Goal: Answer question/provide support: Share knowledge or assist other users

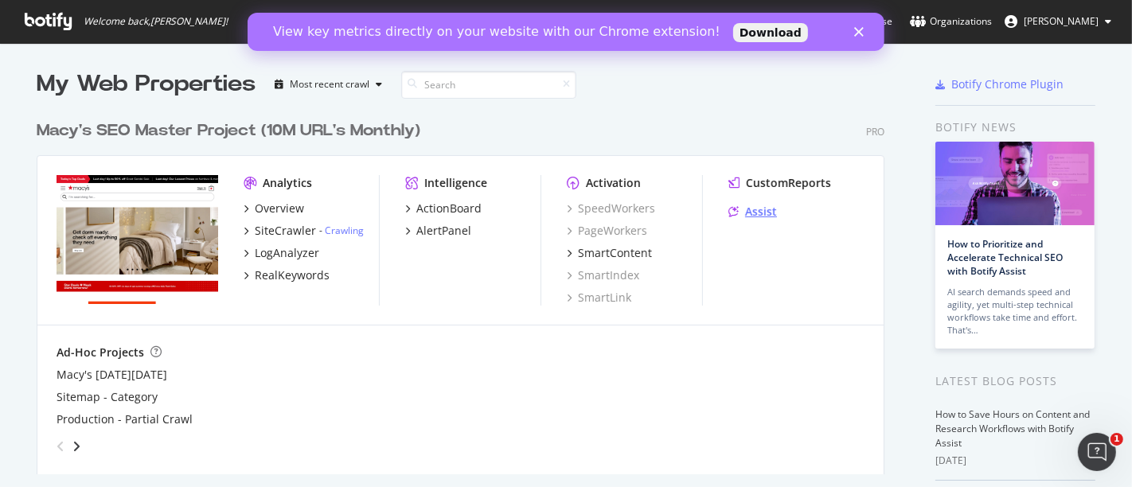
click at [748, 215] on div "Assist" at bounding box center [761, 212] width 32 height 16
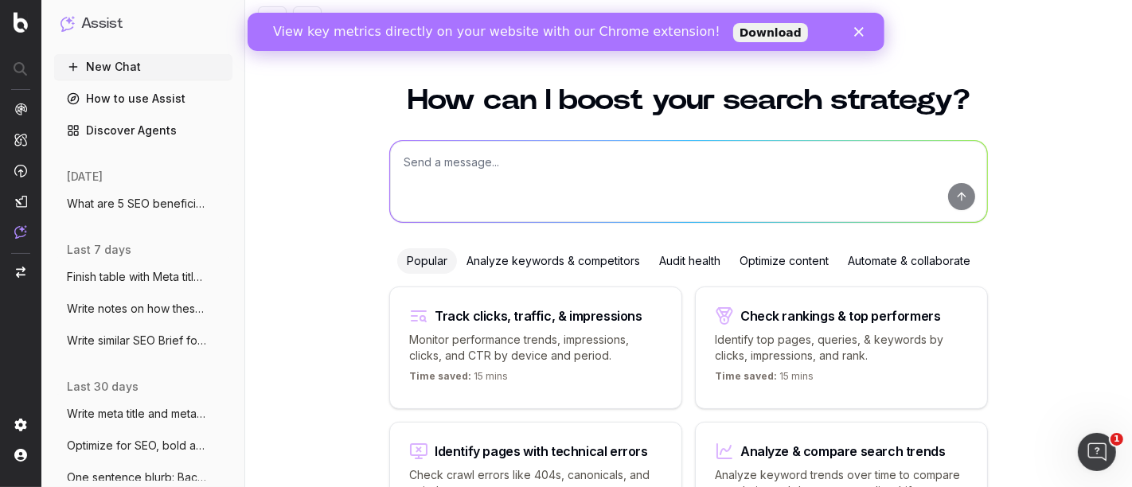
click at [490, 171] on textarea at bounding box center [688, 181] width 597 height 81
paste textarea "Lore ip dolorsi amet, con adip el seddo eiu tempor in utlabor etdo magnaali eni…"
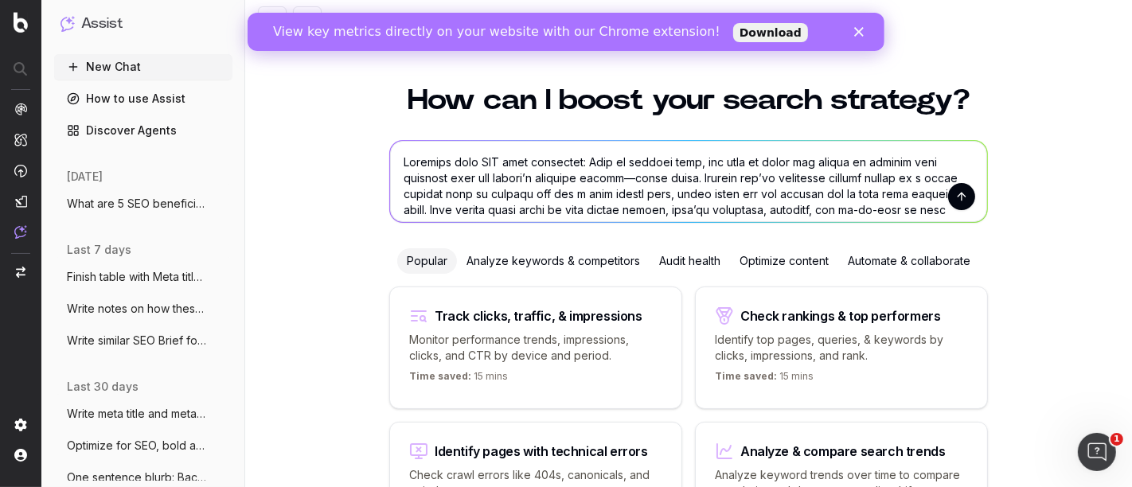
scroll to position [1723, 0]
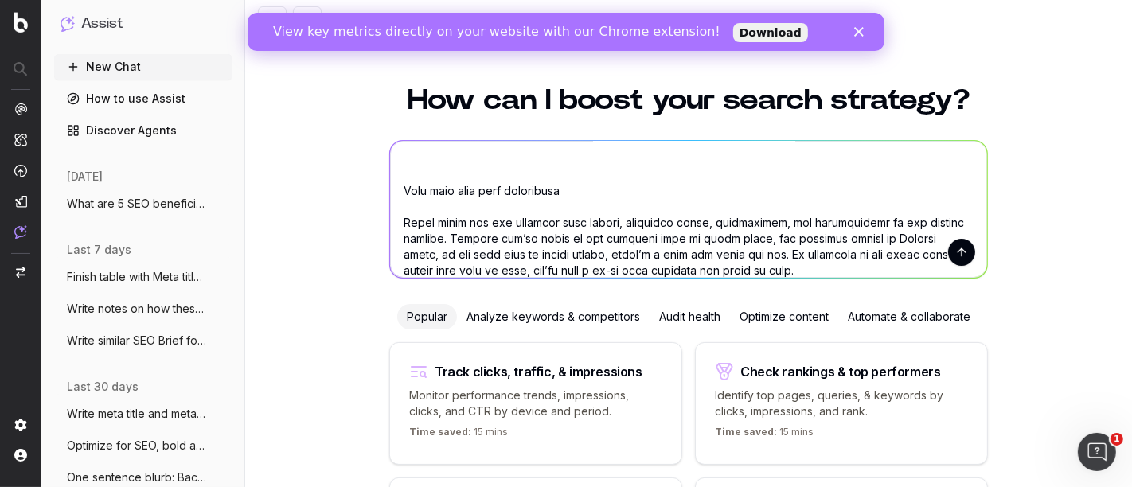
type textarea "Loremips dolo SIT amet consectet: Adip el seddoei temp, inc utla et dolor mag a…"
click at [952, 258] on button "submit" at bounding box center [961, 252] width 27 height 27
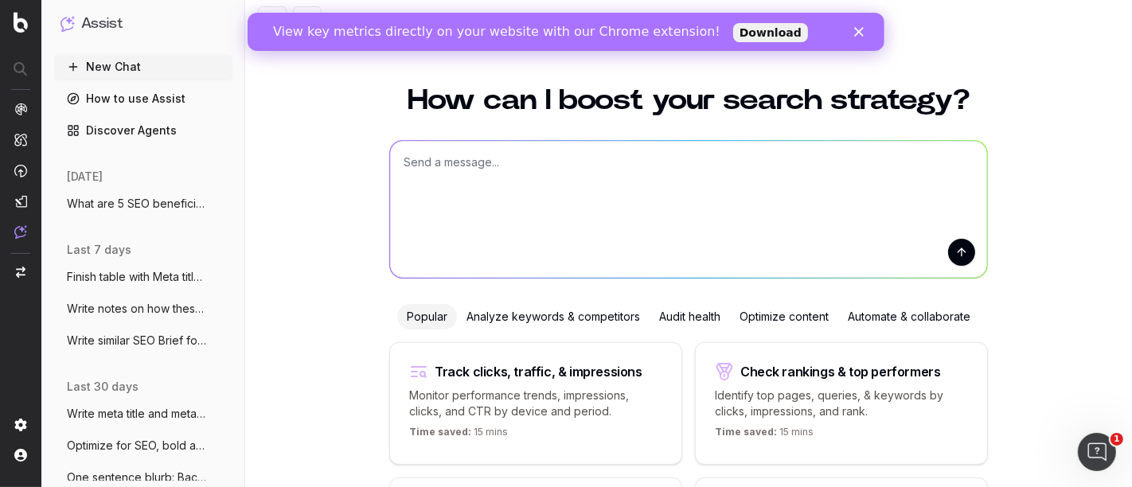
scroll to position [0, 0]
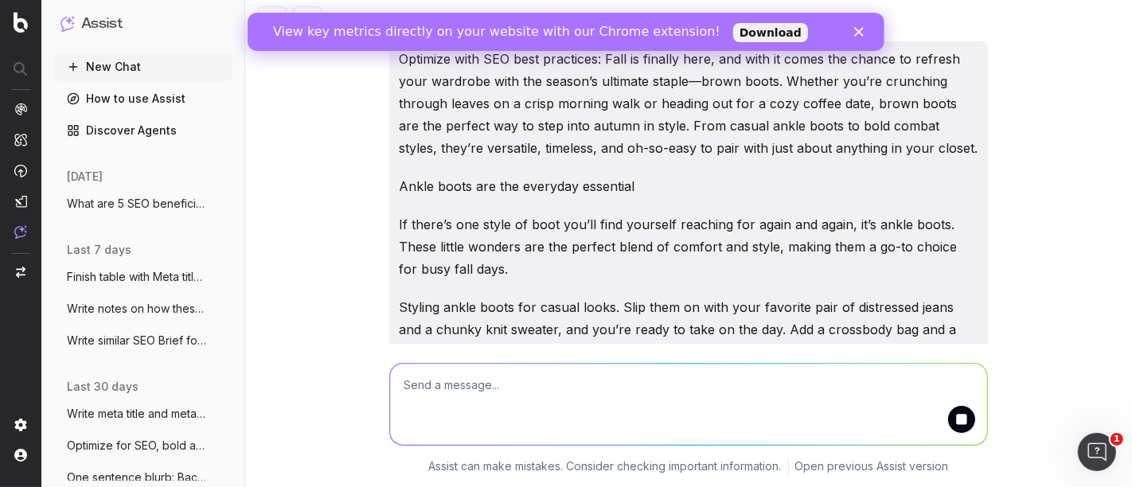
click at [733, 29] on link "Download" at bounding box center [770, 32] width 75 height 19
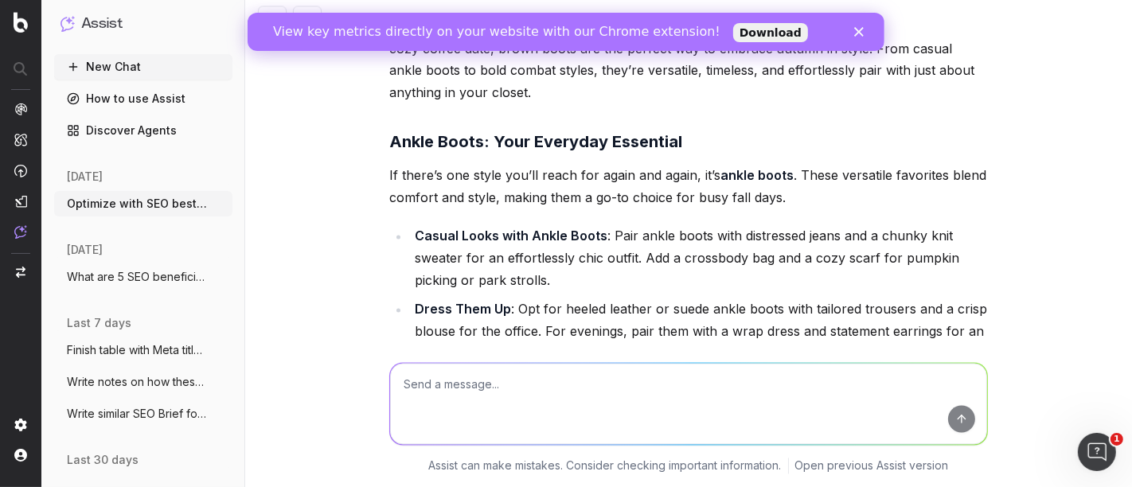
scroll to position [2389, 0]
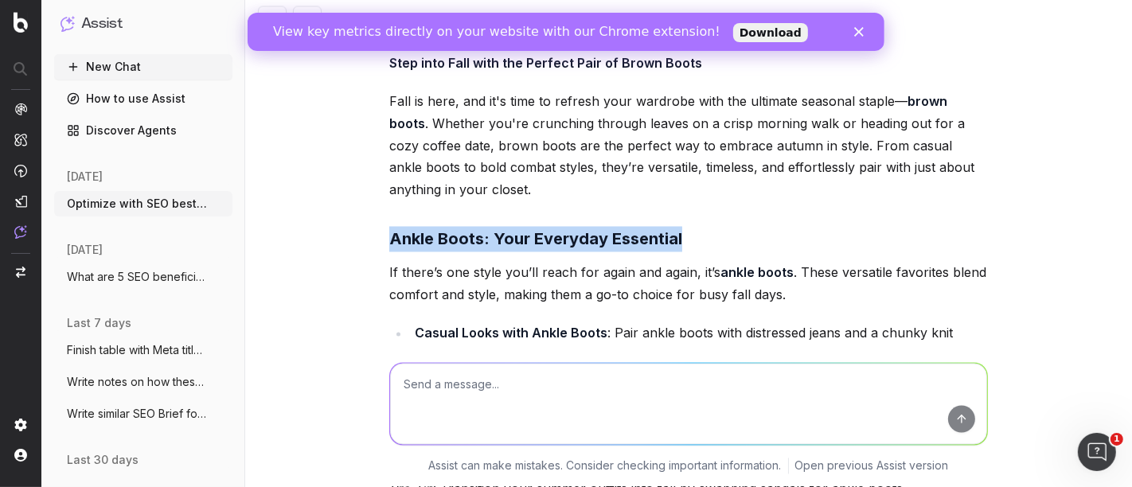
drag, startPoint x: 664, startPoint y: 193, endPoint x: 362, endPoint y: 198, distance: 301.8
click at [362, 198] on div "Optimize with SEO best practices: Fall is finally here, and with it comes the c…" at bounding box center [688, 243] width 887 height 487
click at [537, 230] on strong "Ankle Boots: Your Everyday Essential" at bounding box center [535, 239] width 293 height 19
drag, startPoint x: 682, startPoint y: 192, endPoint x: 357, endPoint y: 189, distance: 324.9
click at [357, 189] on div "Optimize with SEO best practices: Fall is finally here, and with it comes the c…" at bounding box center [688, 243] width 887 height 487
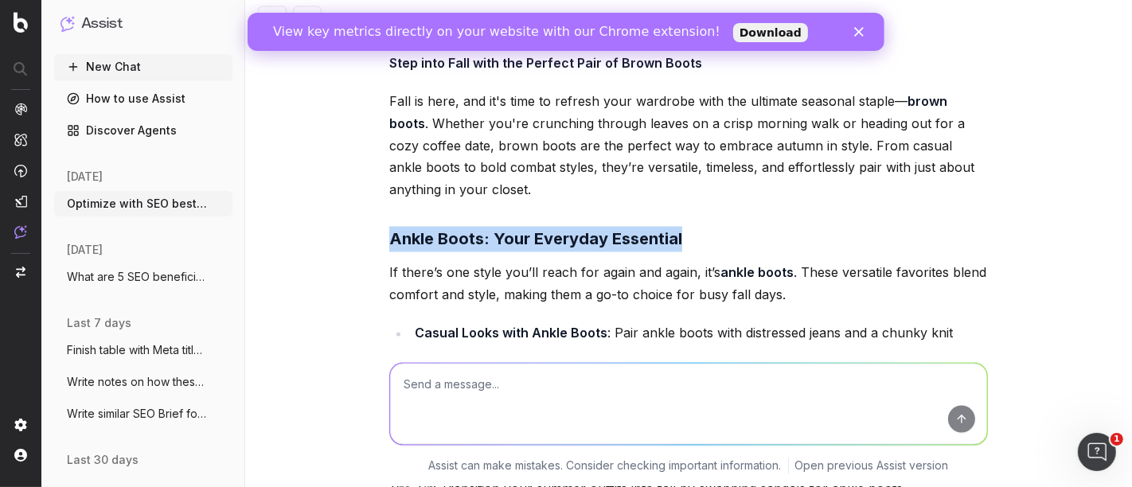
copy strong "Ankle Boots: Your Everyday Essential"
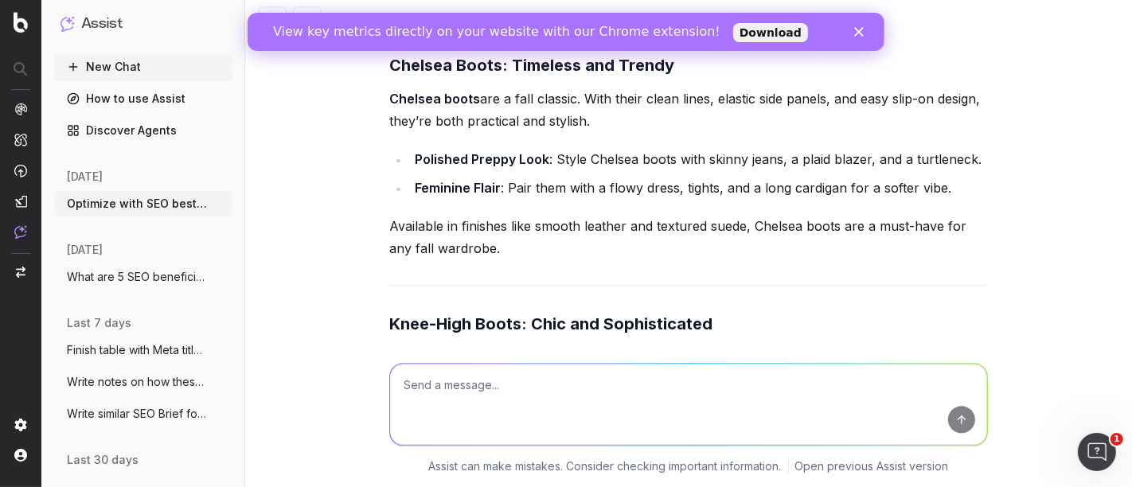
scroll to position [2919, 0]
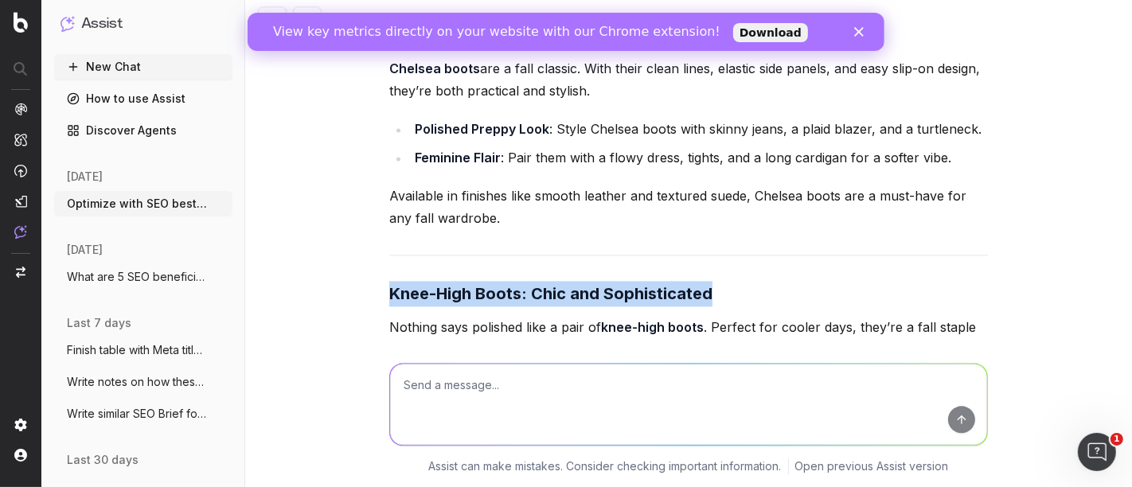
drag, startPoint x: 729, startPoint y: 247, endPoint x: 351, endPoint y: 252, distance: 378.3
click at [351, 252] on div "Optimize with SEO best practices: Fall is finally here, and with it comes the c…" at bounding box center [688, 243] width 887 height 487
copy strong "Knee-High Boots: Chic and Sophisticated"
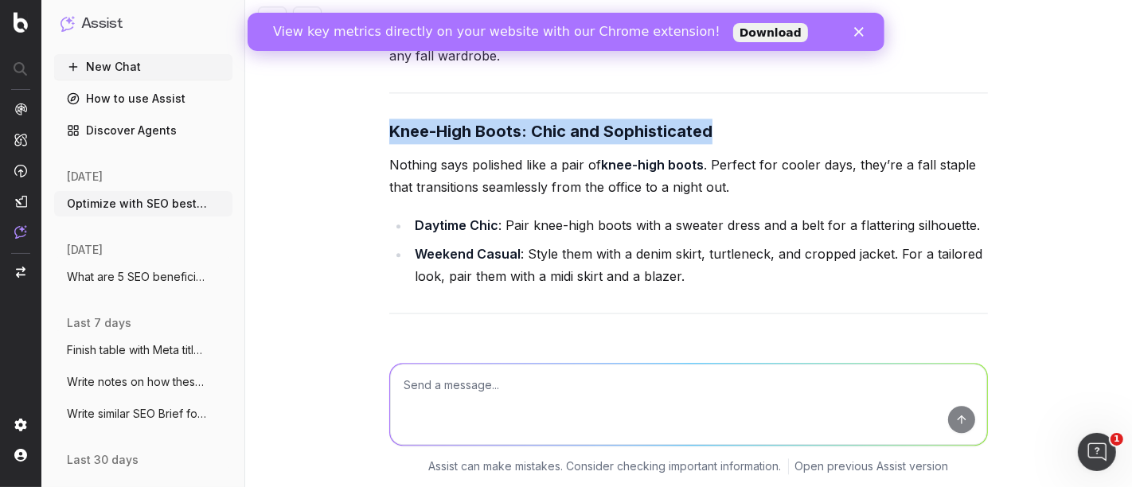
scroll to position [3096, 0]
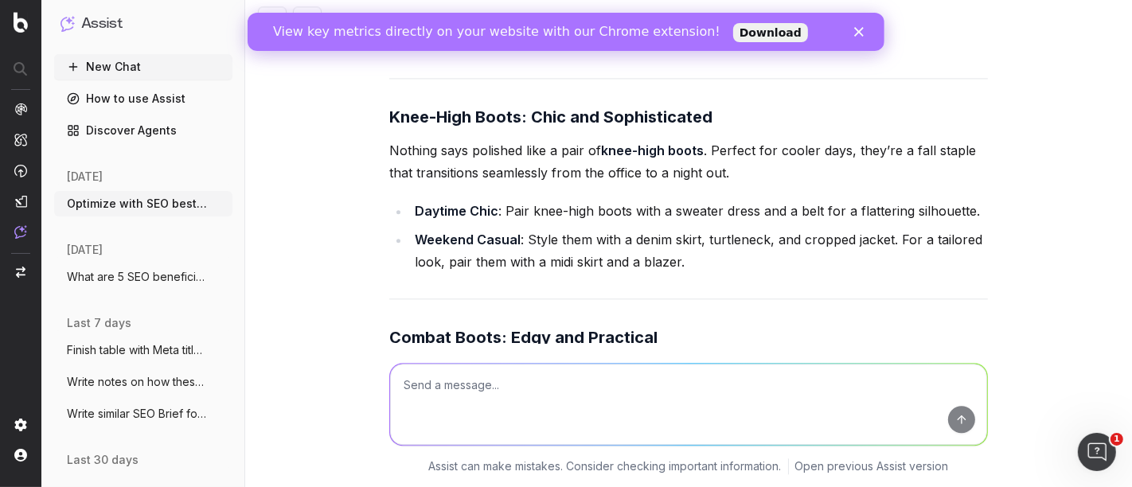
click at [373, 283] on div "Optimize with SEO best practices: Fall is finally here, and with it comes the c…" at bounding box center [688, 243] width 887 height 487
click at [389, 328] on strong "Combat Boots: Edgy and Practical" at bounding box center [523, 337] width 268 height 19
drag, startPoint x: 385, startPoint y: 287, endPoint x: 655, endPoint y: 285, distance: 269.9
click at [655, 325] on h3 "Combat Boots: Edgy and Practical" at bounding box center [688, 337] width 599 height 25
copy strong "Combat Boots: Edgy and Practical"
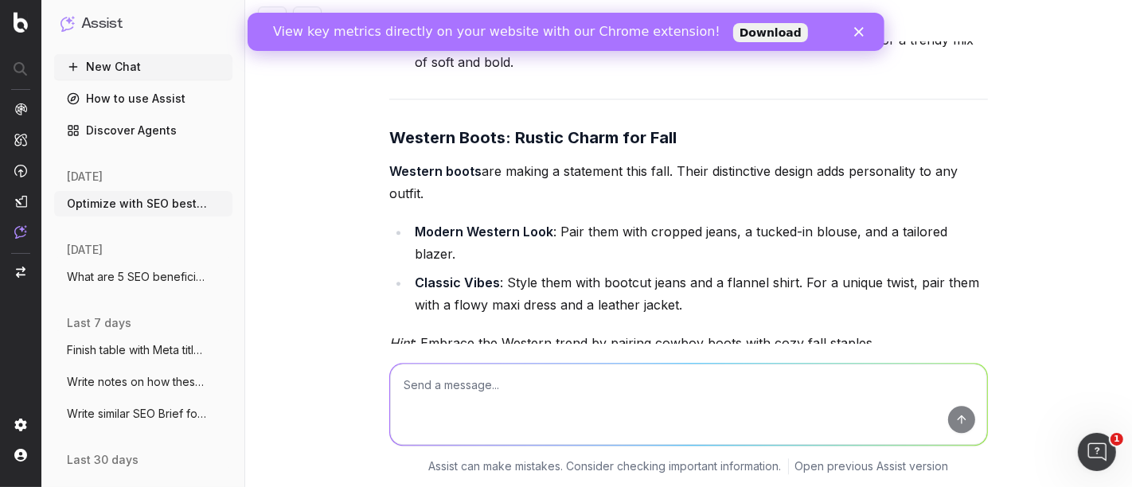
scroll to position [3450, 0]
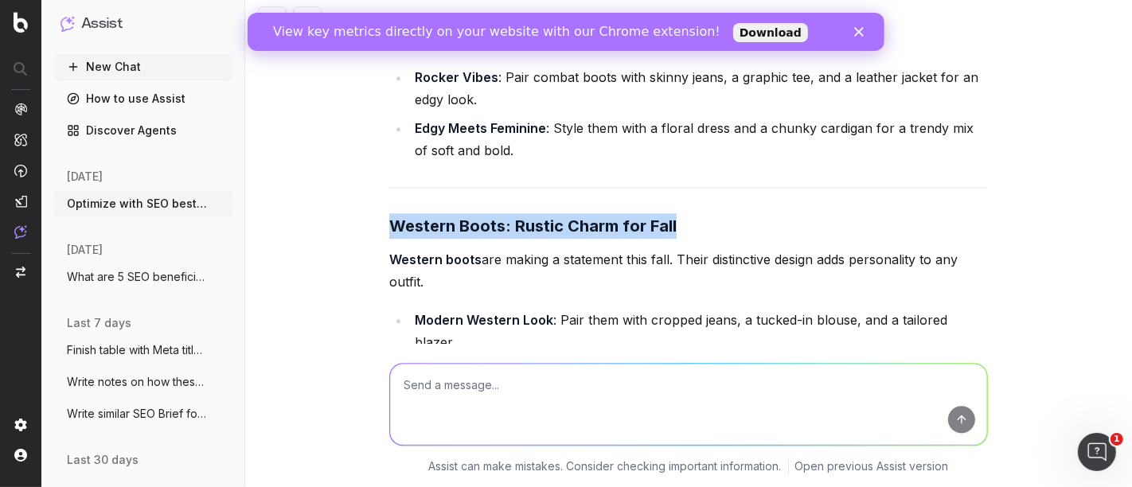
drag, startPoint x: 686, startPoint y: 173, endPoint x: 376, endPoint y: 179, distance: 310.6
copy strong "Western Boots: Rustic Charm for Fall"
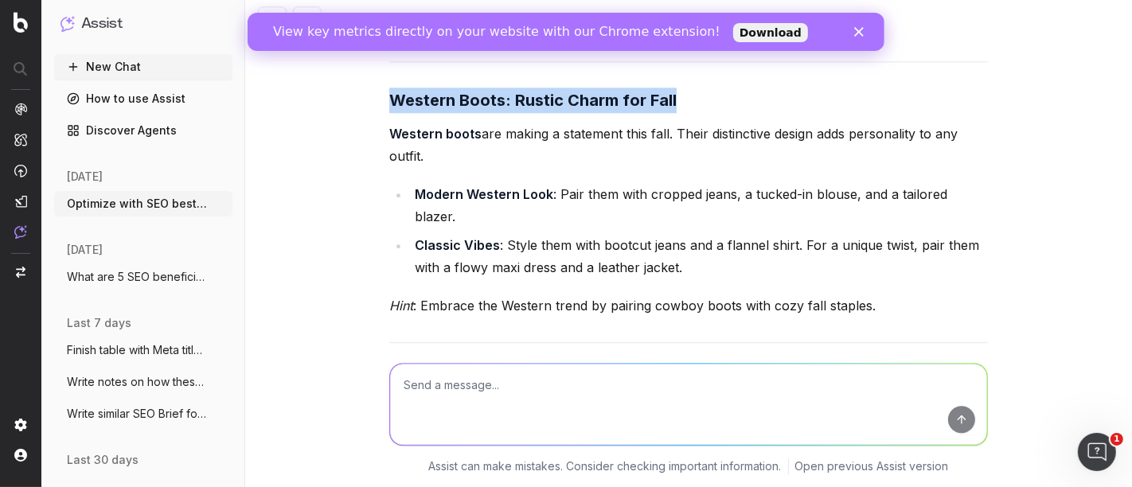
scroll to position [3627, 0]
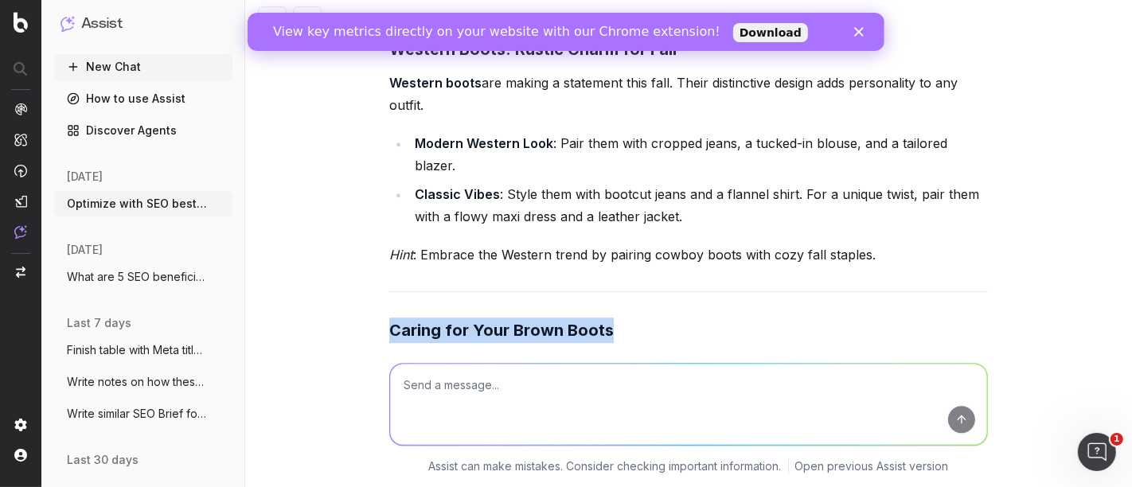
drag, startPoint x: 600, startPoint y: 258, endPoint x: 354, endPoint y: 258, distance: 246.0
click at [354, 258] on div "Optimize with SEO best practices: Fall is finally here, and with it comes the c…" at bounding box center [688, 243] width 887 height 487
copy strong "Caring for Your Brown Boots"
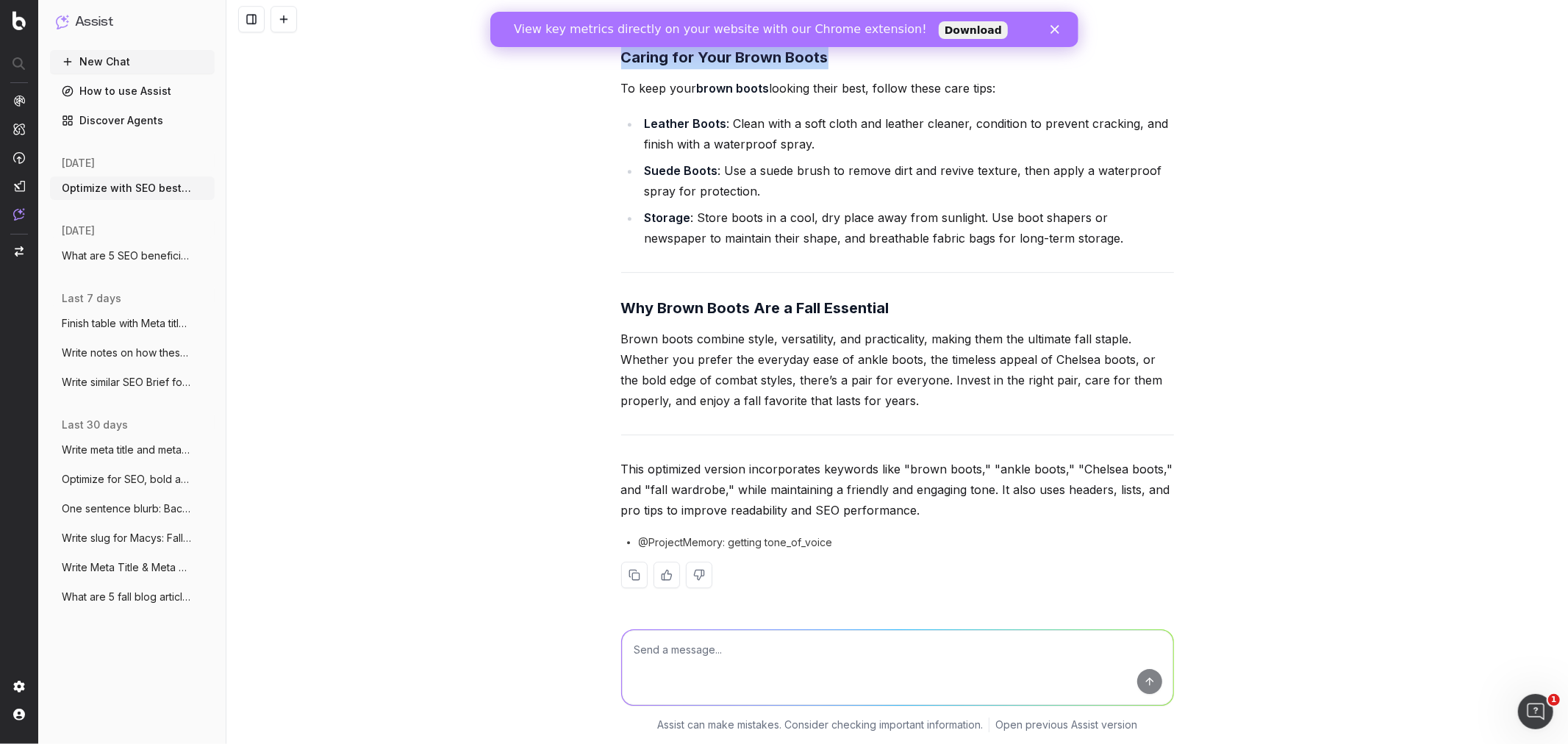
scroll to position [3534, 0]
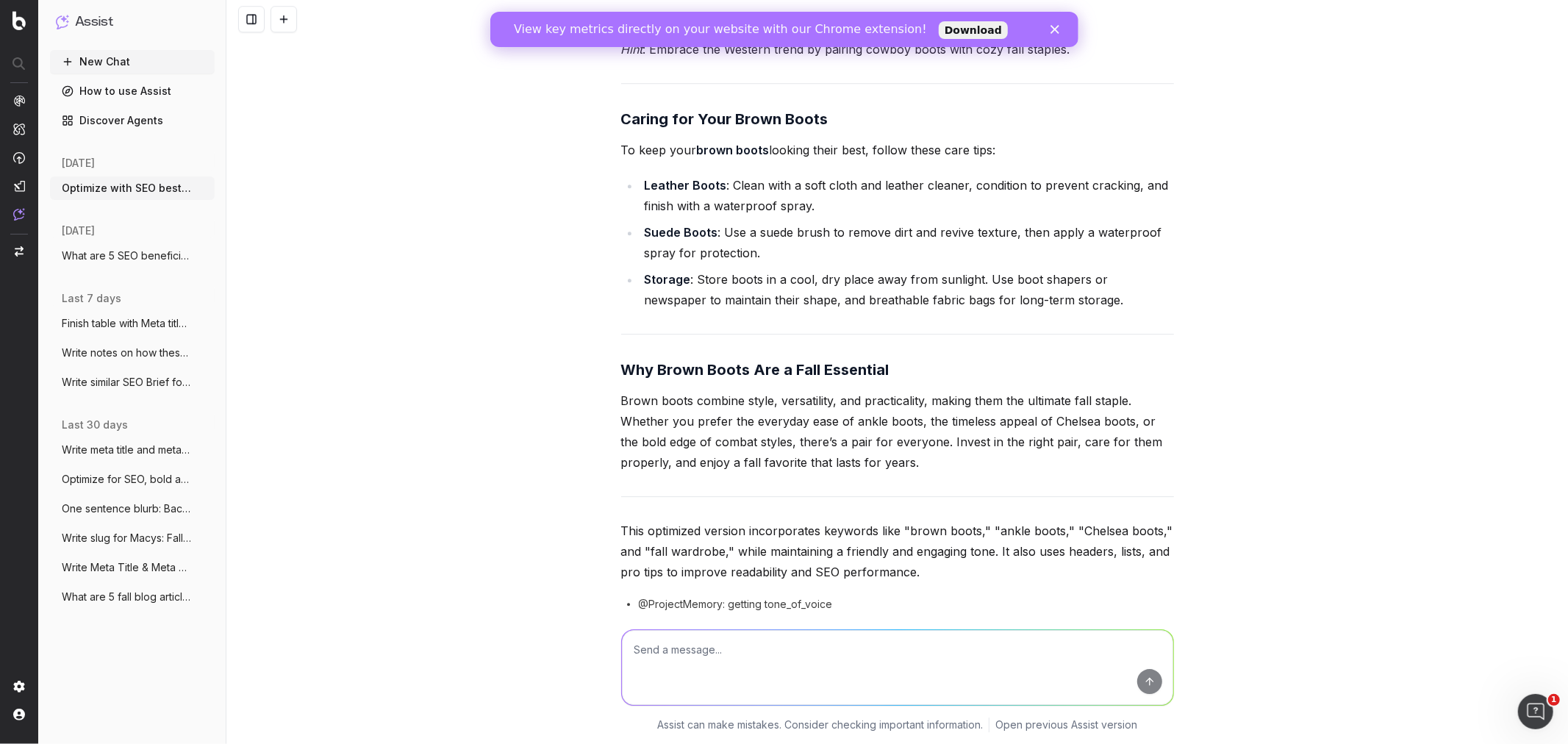
click at [770, 450] on textarea at bounding box center [898, 666] width 551 height 75
paste textarea "Discover the must-have brown boot styles for fall. From ankle boots to knee-hig…"
type textarea "make 160 characters: Discover the must-have brown boot styles for fall. From an…"
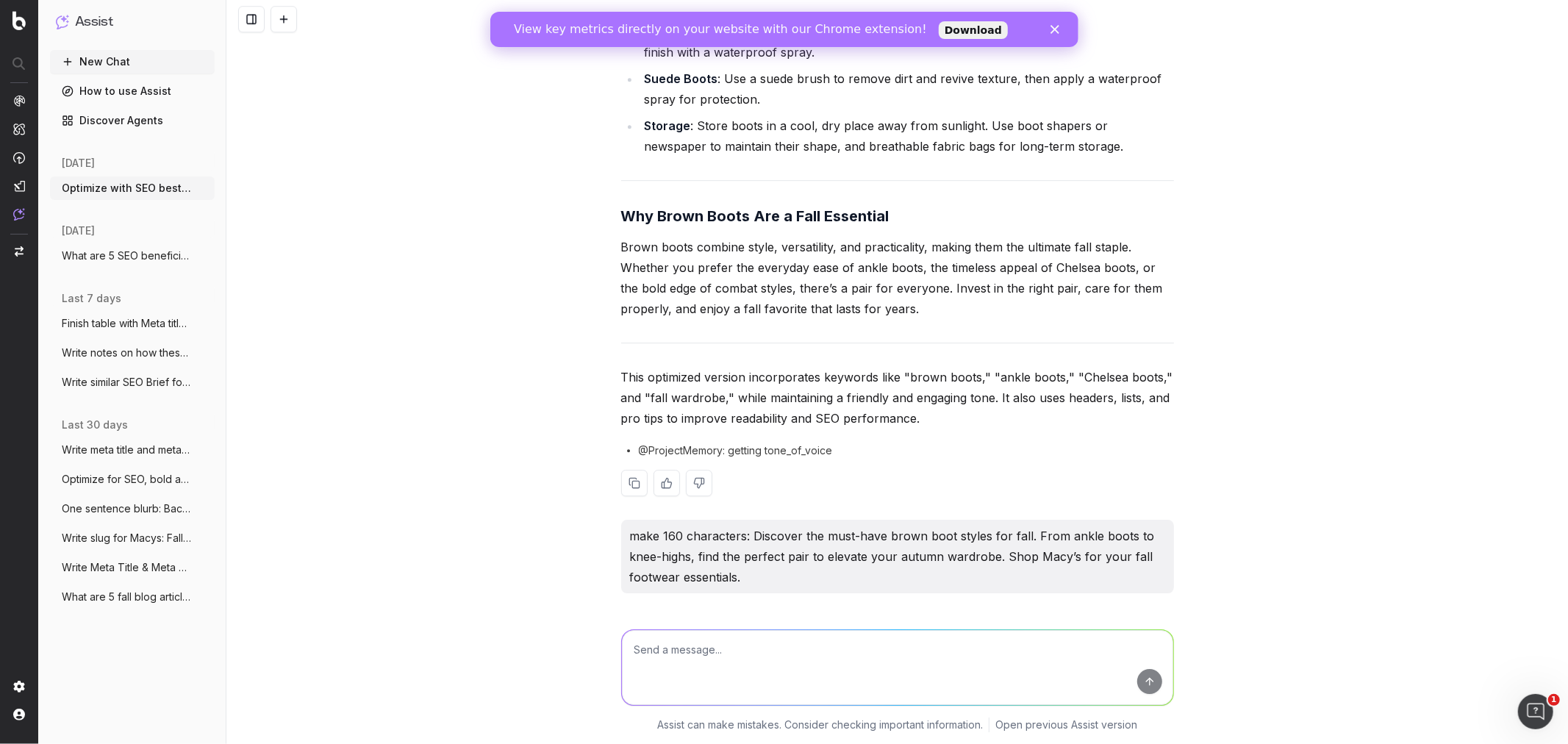
scroll to position [3737, 0]
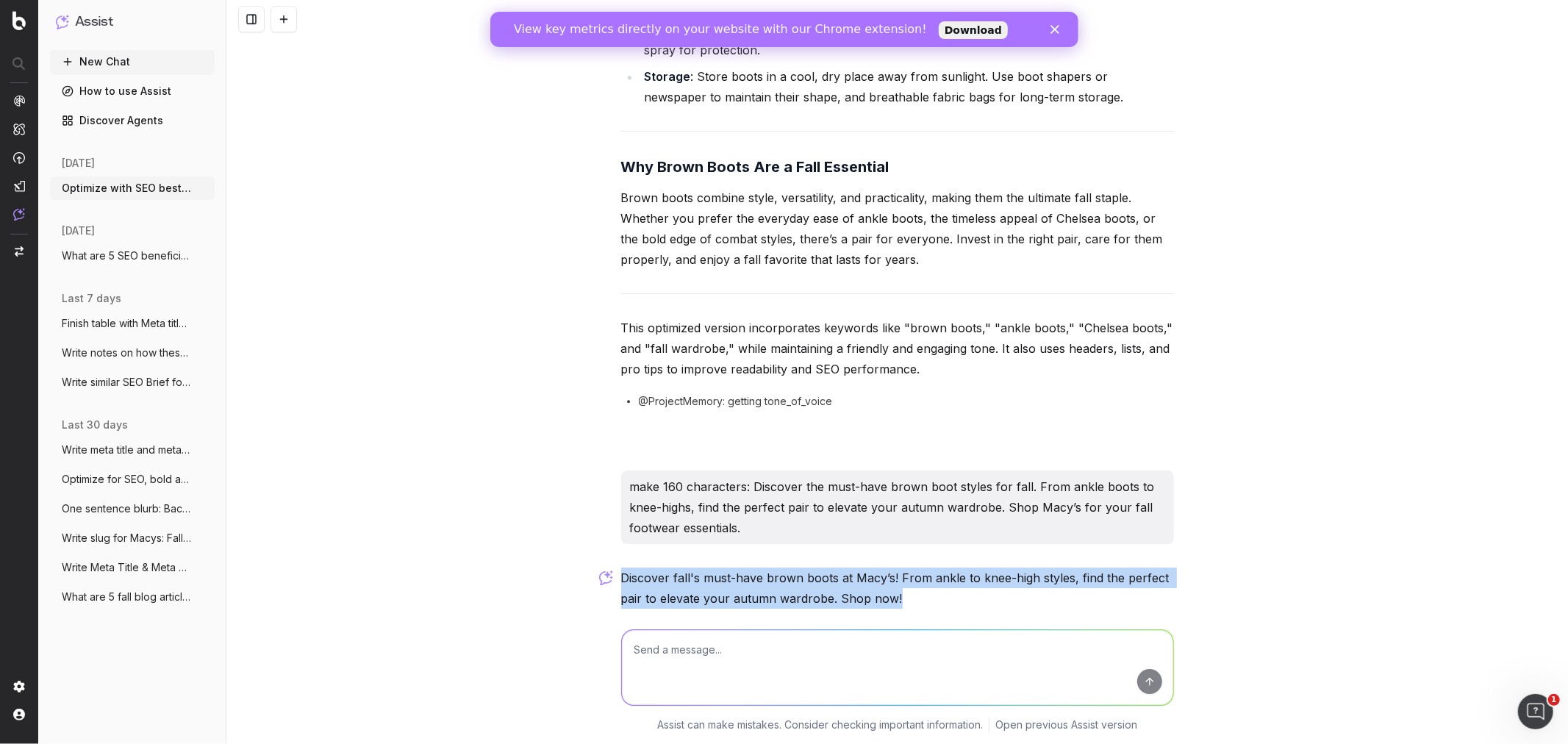
drag, startPoint x: 905, startPoint y: 538, endPoint x: 608, endPoint y: 523, distance: 297.4
click at [608, 450] on div "Optimize with SEO best practices: Fall is finally here, and with it comes the c…" at bounding box center [897, 372] width 1342 height 744
copy p "Discover fall's must-have brown boots at Macy’s! From ankle to knee-high styles…"
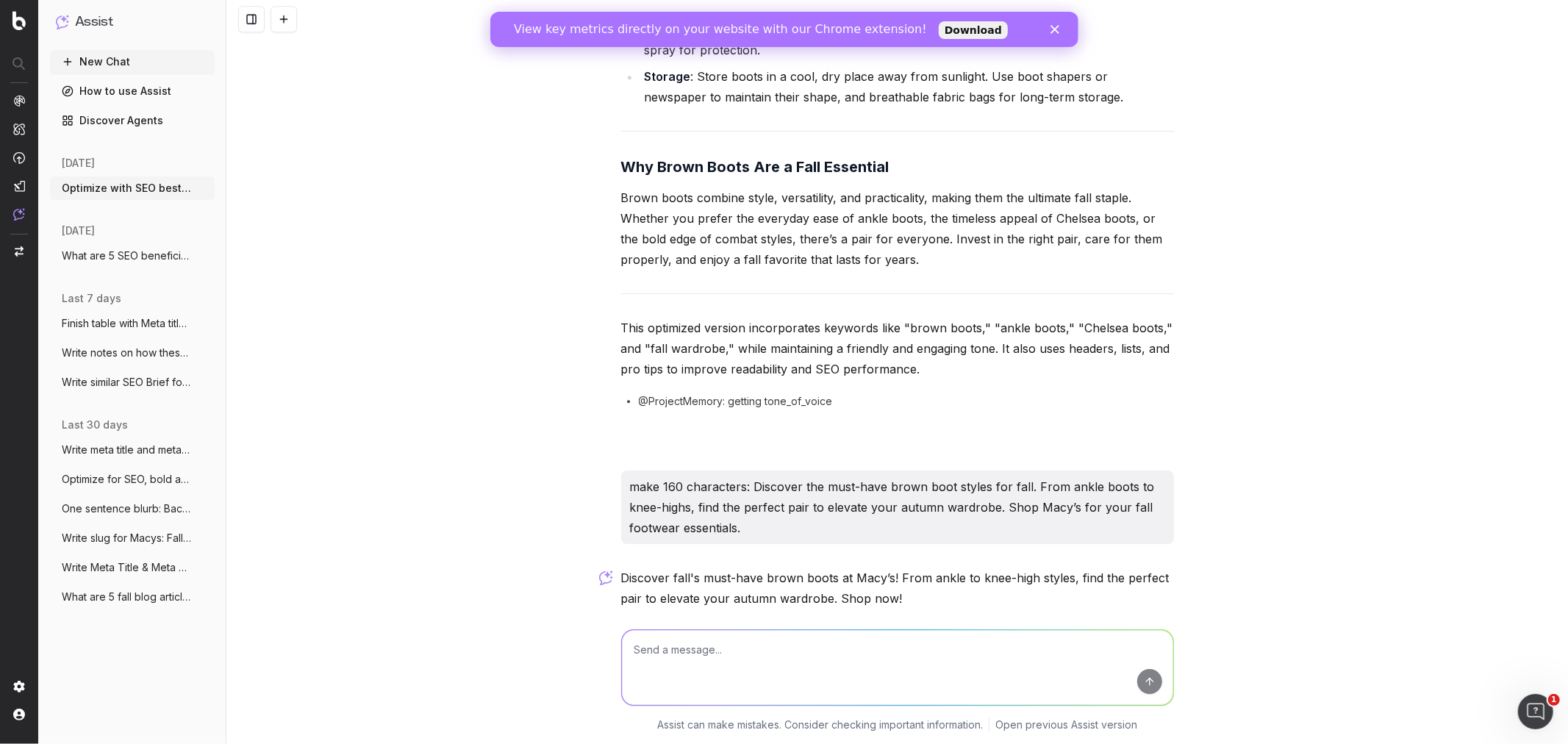
click at [721, 450] on textarea at bounding box center [898, 666] width 551 height 75
paste textarea "Step Into Fall: A Guide to 5 Essential Brown Boot Styles"
type textarea "Write one sentence blurb: Step Into Fall: A Guide to 5 Essential Brown Boot Sty…"
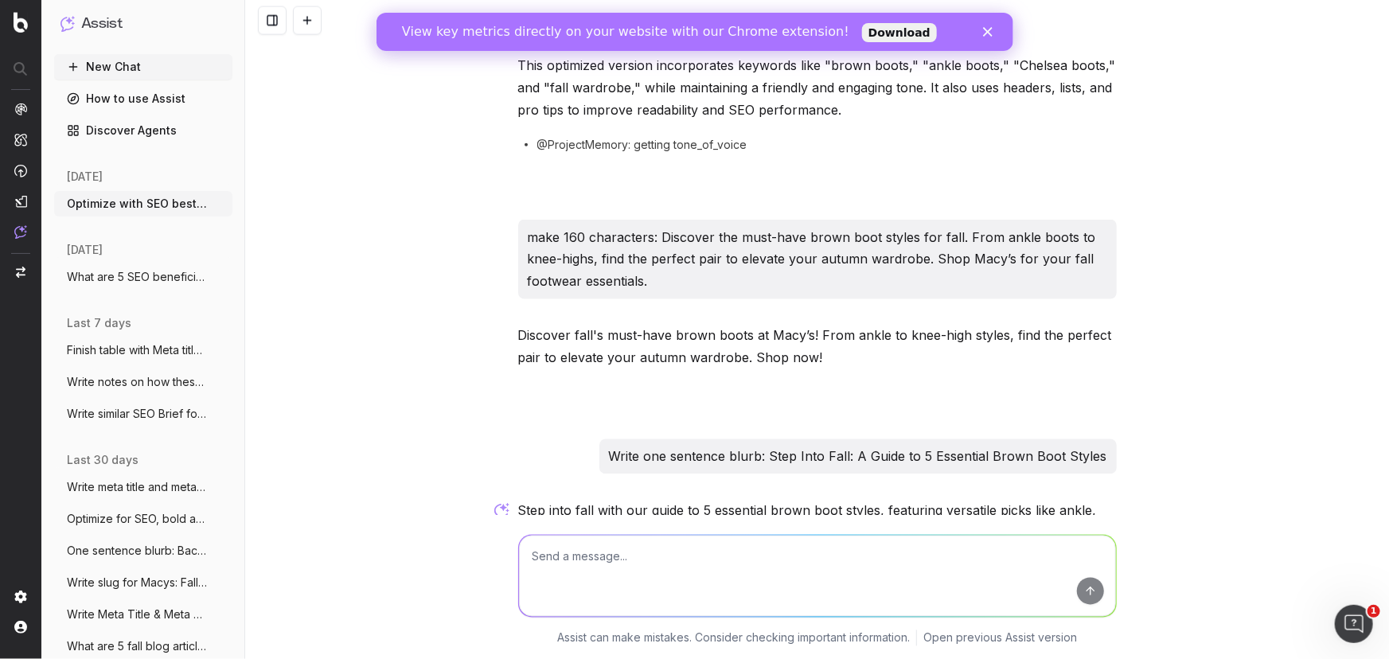
scroll to position [4367, 0]
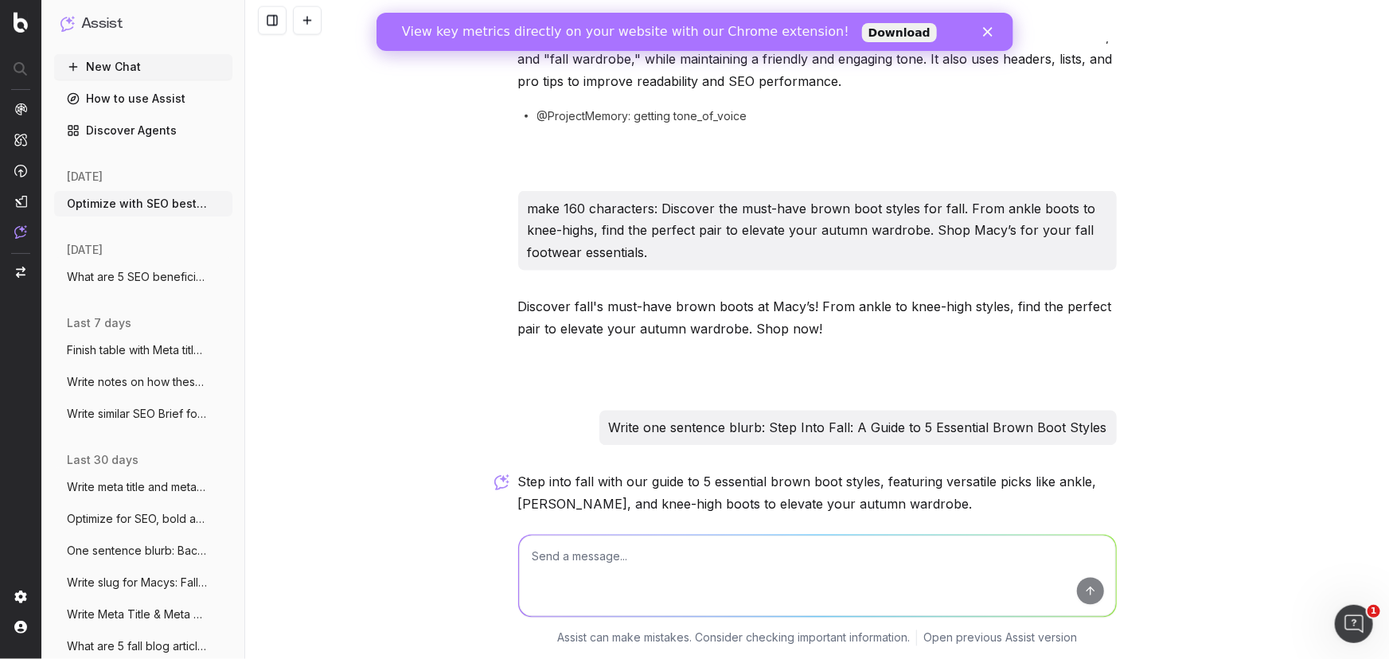
click at [669, 471] on p "Step into fall with our guide to 5 essential brown boot styles, featuring versa…" at bounding box center [817, 493] width 599 height 45
click at [619, 471] on p "Step into fall with our guide to 5 essential brown boot styles, featuring versa…" at bounding box center [817, 493] width 599 height 45
drag, startPoint x: 554, startPoint y: 430, endPoint x: 545, endPoint y: 427, distance: 9.3
click at [545, 471] on p "Step into fall with our guide to 5 essential brown boot styles, featuring versa…" at bounding box center [817, 493] width 599 height 45
click at [552, 487] on textarea at bounding box center [817, 576] width 597 height 81
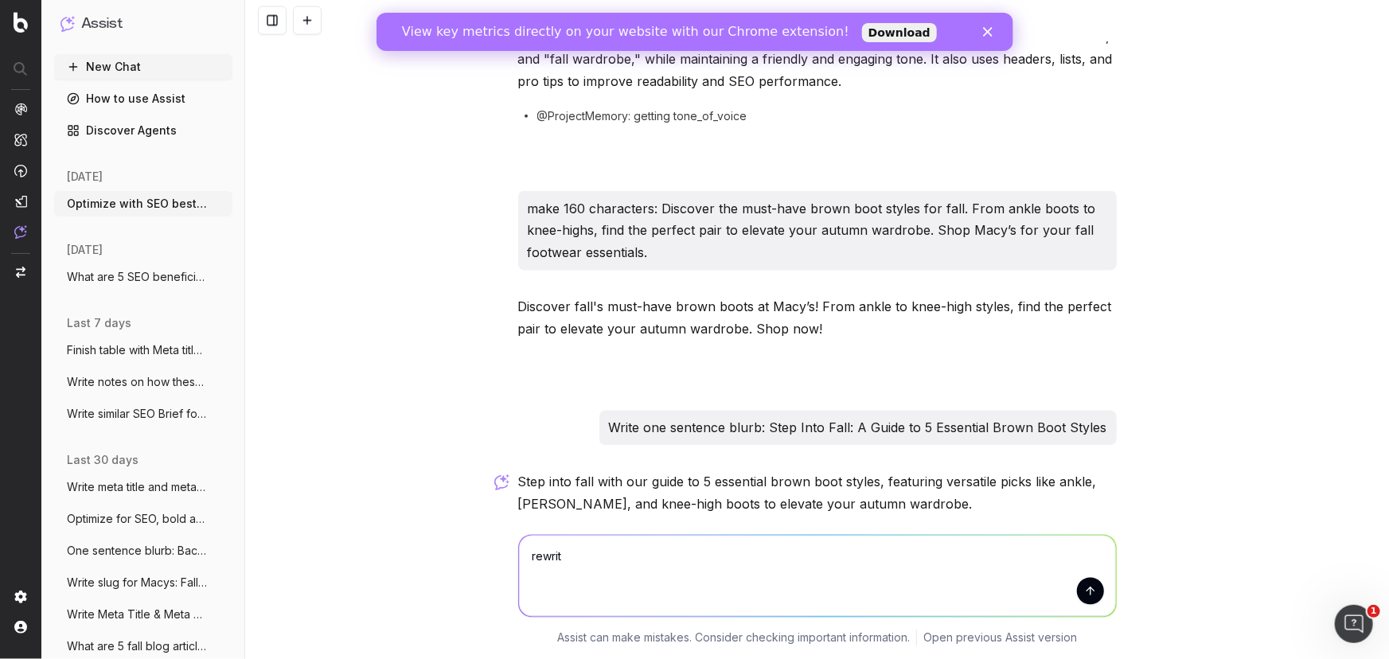
type textarea "rewrite"
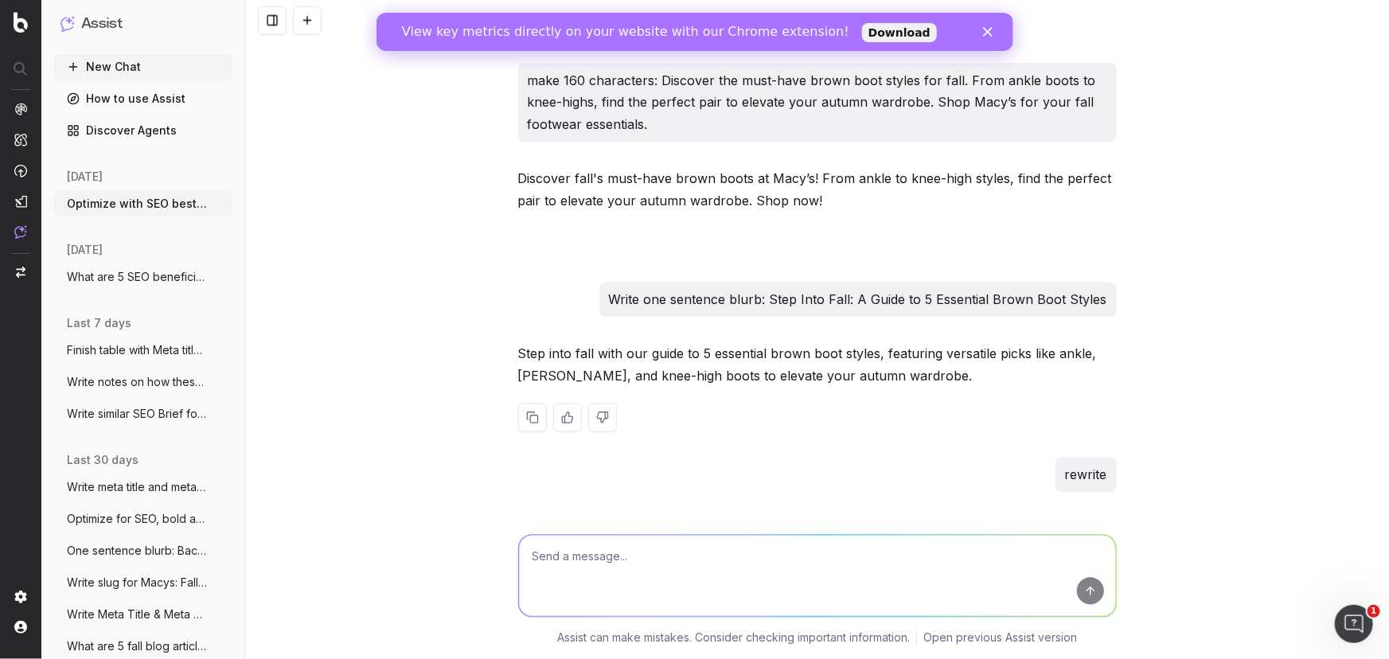
scroll to position [4541, 0]
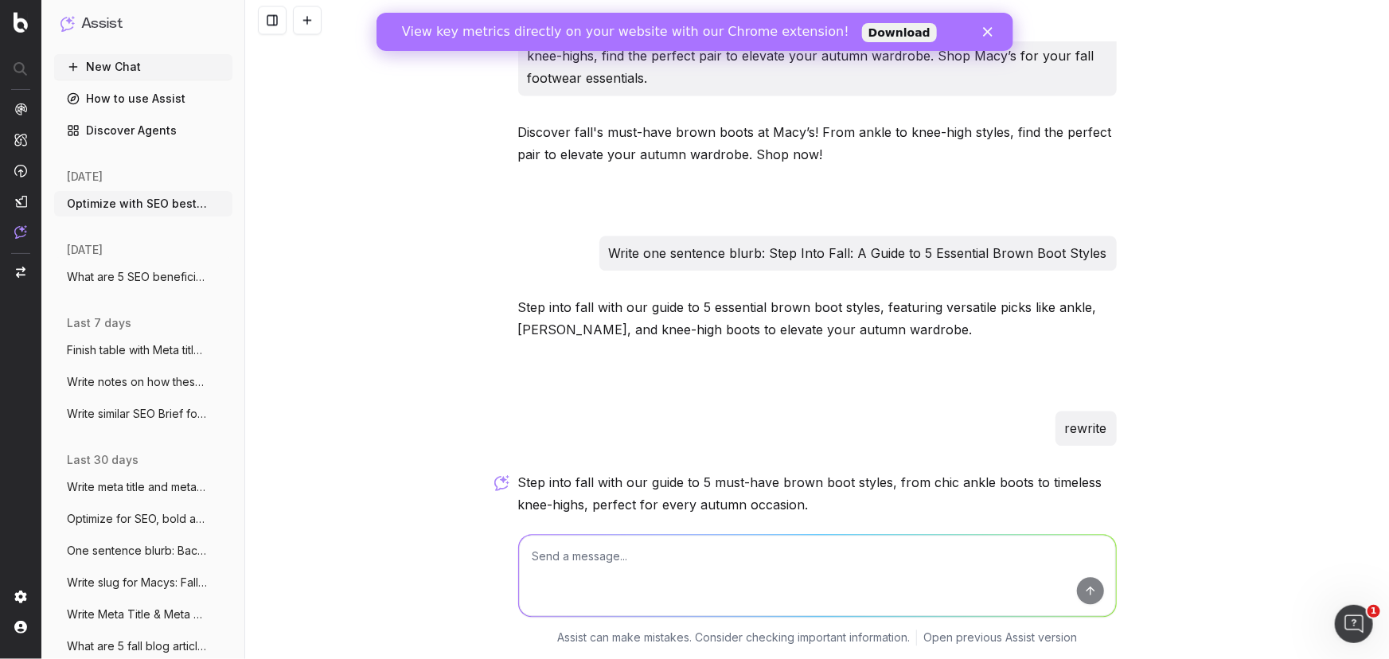
click at [530, 472] on p "Step into fall with our guide to 5 must-have brown boot styles, from chic ankle…" at bounding box center [817, 494] width 599 height 45
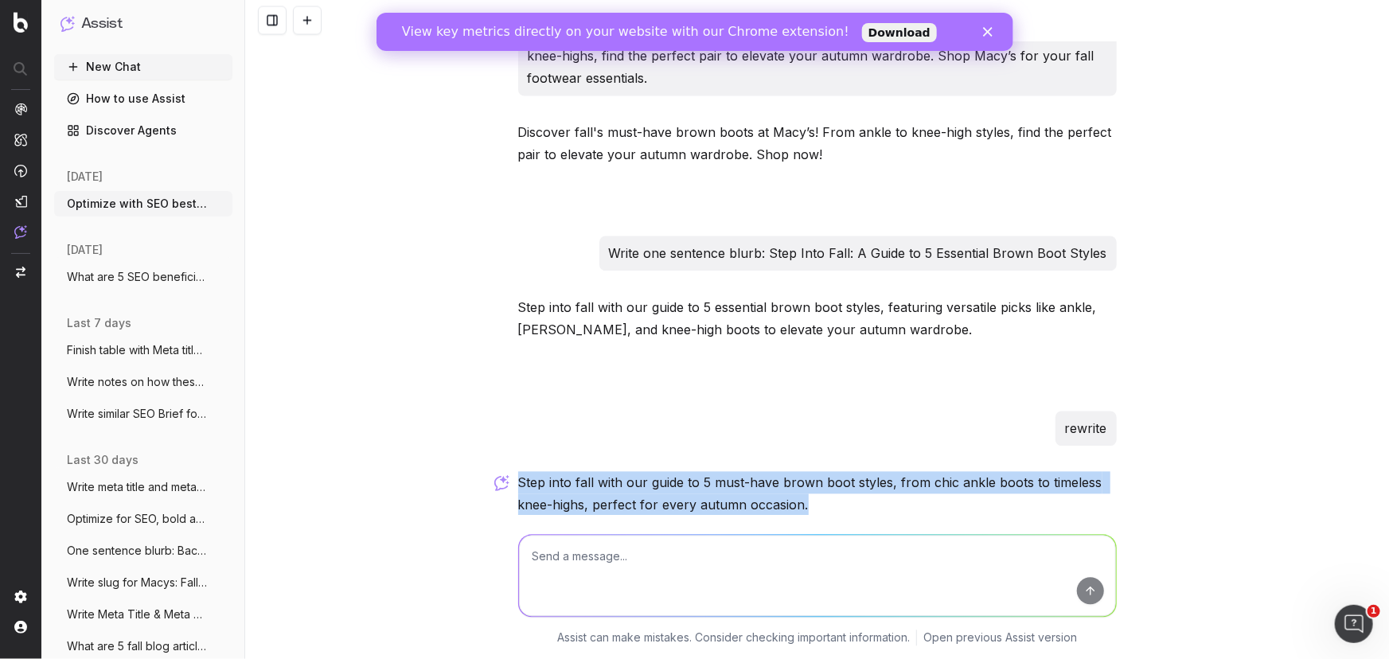
click at [530, 472] on p "Step into fall with our guide to 5 must-have brown boot styles, from chic ankle…" at bounding box center [817, 494] width 599 height 45
copy div "Step into fall with our guide to 5 must-have brown boot styles, from chic ankle…"
drag, startPoint x: 573, startPoint y: 544, endPoint x: 572, endPoint y: 552, distance: 8.1
click at [572, 487] on textarea at bounding box center [817, 576] width 597 height 81
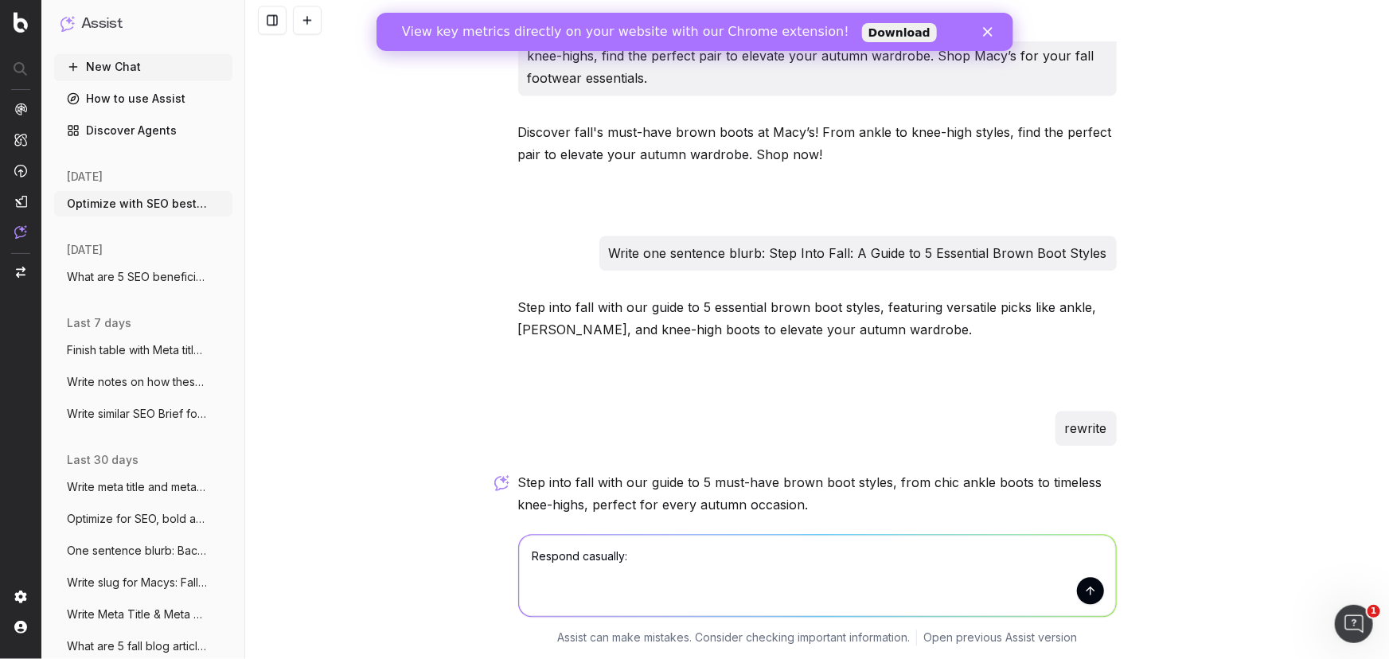
paste textarea "hey - i shared that information with them and they came back with this follow u…"
type textarea "Respond casually: hey - i shared that information with them and they came back …"
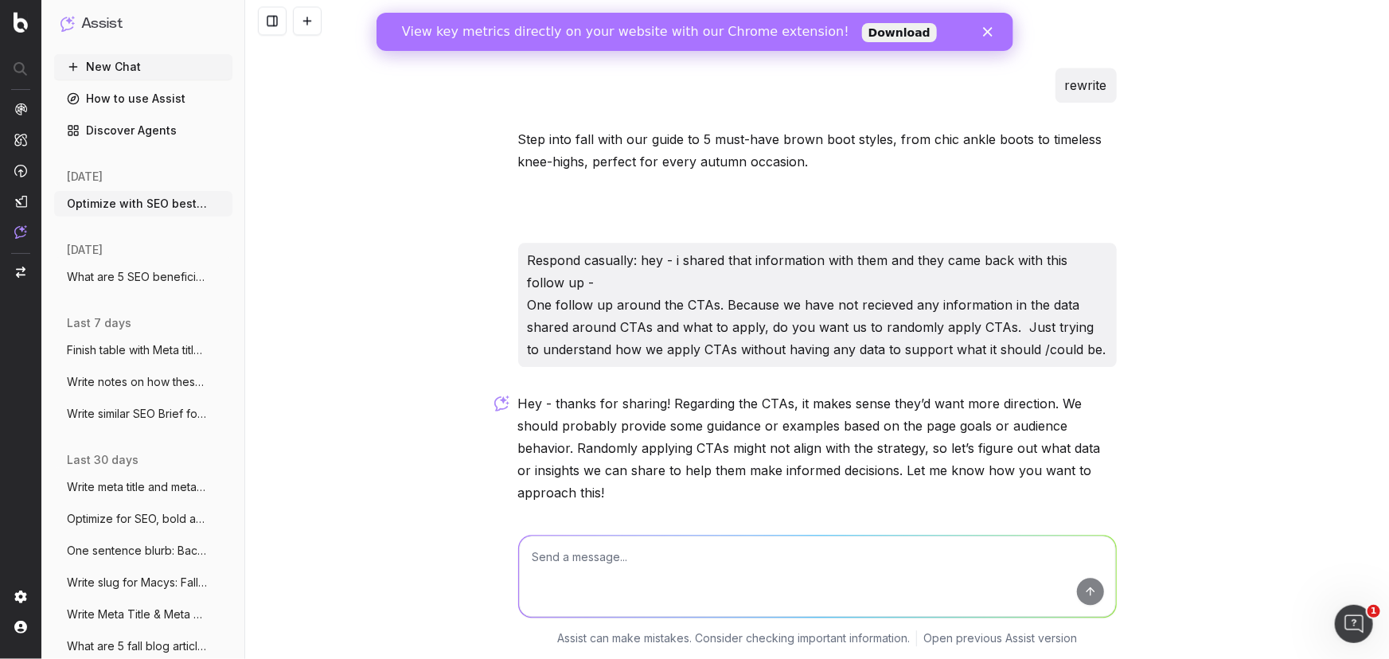
scroll to position [4895, 0]
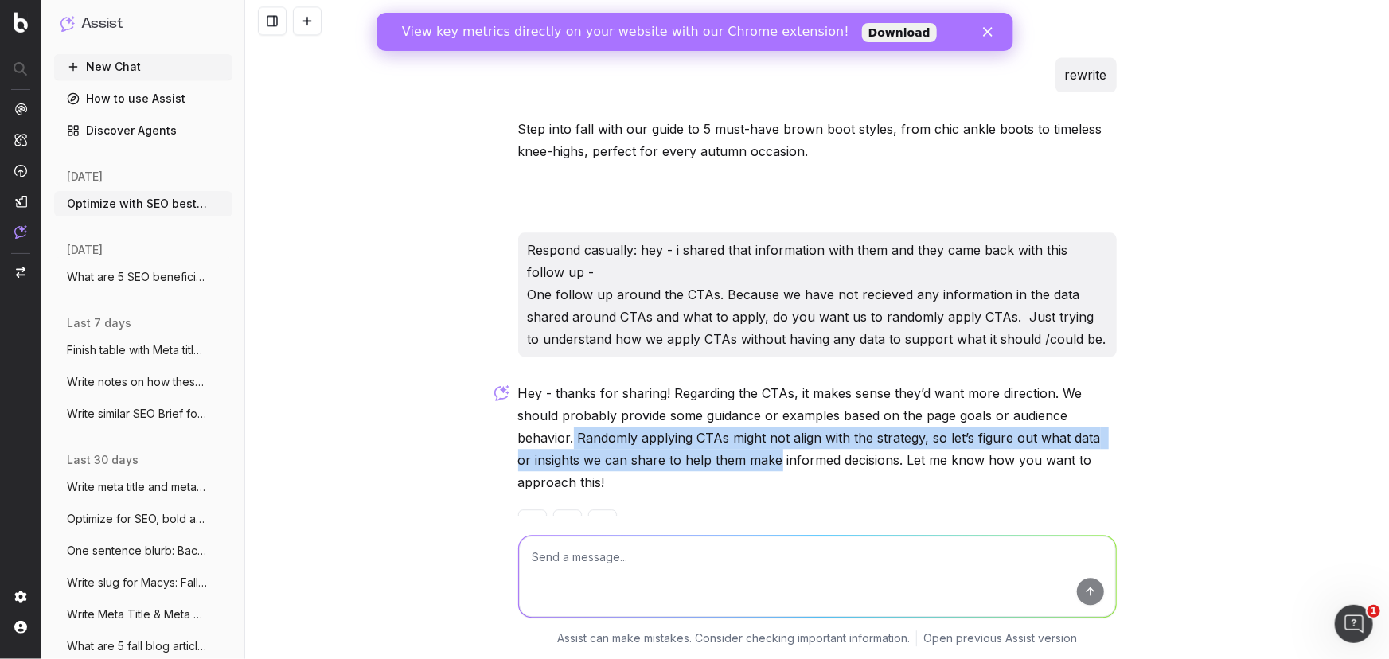
drag, startPoint x: 569, startPoint y: 389, endPoint x: 758, endPoint y: 409, distance: 190.5
click at [758, 409] on p "Hey - thanks for sharing! Regarding the CTAs, it makes sense they’d want more d…" at bounding box center [817, 437] width 599 height 111
click at [601, 487] on textarea at bounding box center [817, 576] width 597 height 81
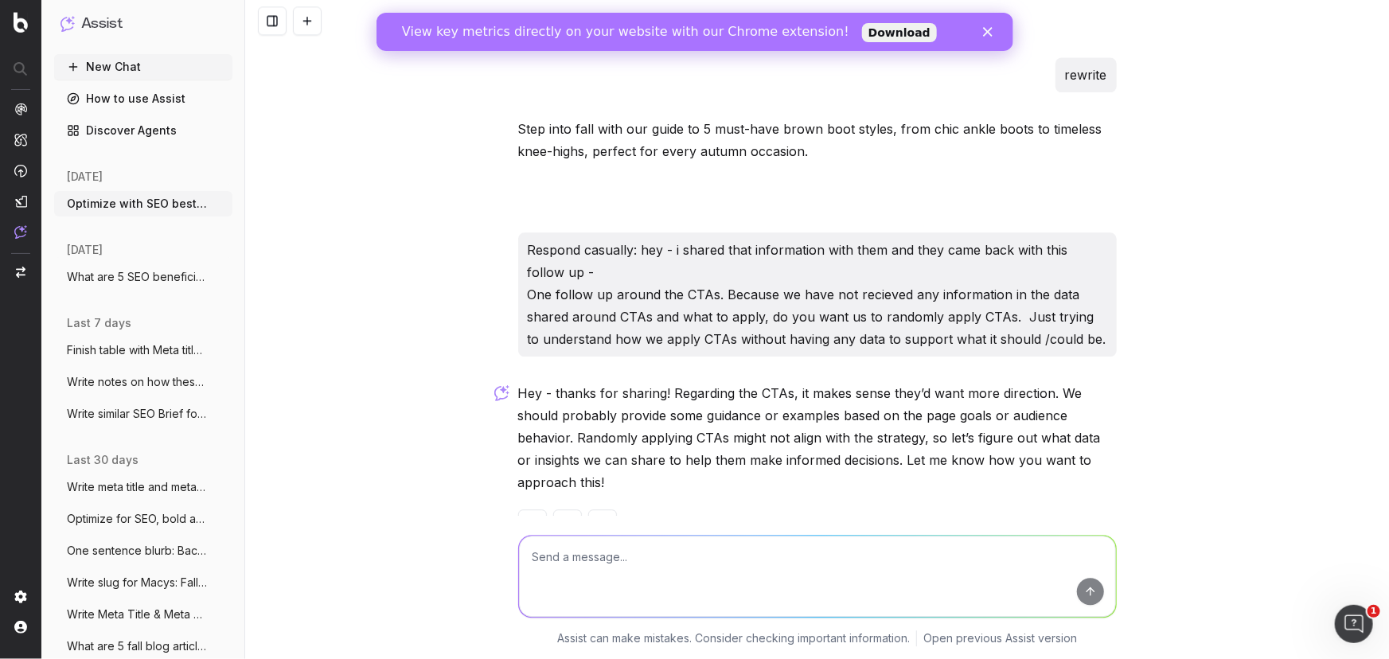
paste textarea "Agreed with [PERSON_NAME] - feels like this is"
click at [529, 487] on textarea "Agreed with [PERSON_NAME] - feels like this is" at bounding box center [817, 576] width 597 height 81
click at [541, 487] on textarea "Agreed with [PERSON_NAME] - feels like this is" at bounding box center [817, 576] width 597 height 81
click at [526, 487] on textarea "Agreed with [PERSON_NAME] - feels like this is" at bounding box center [817, 576] width 597 height 81
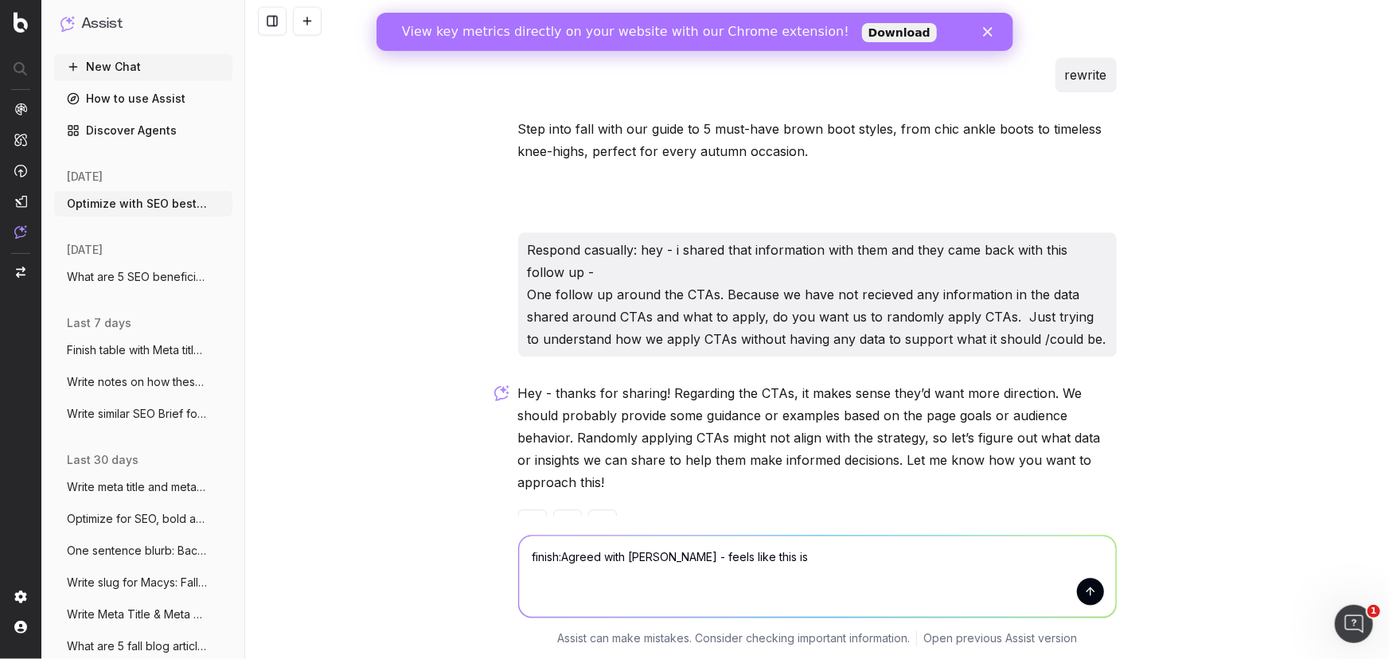
type textarea "finish: Agreed with [PERSON_NAME] - feels like this is"
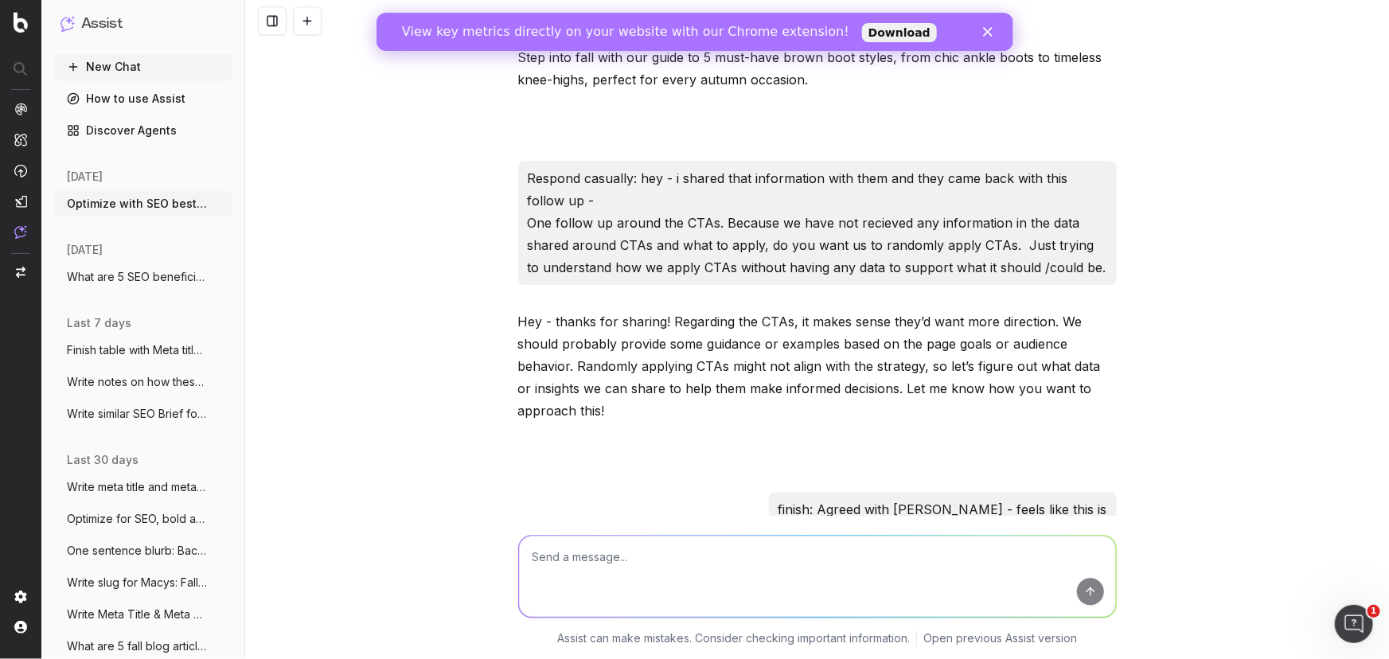
scroll to position [5070, 0]
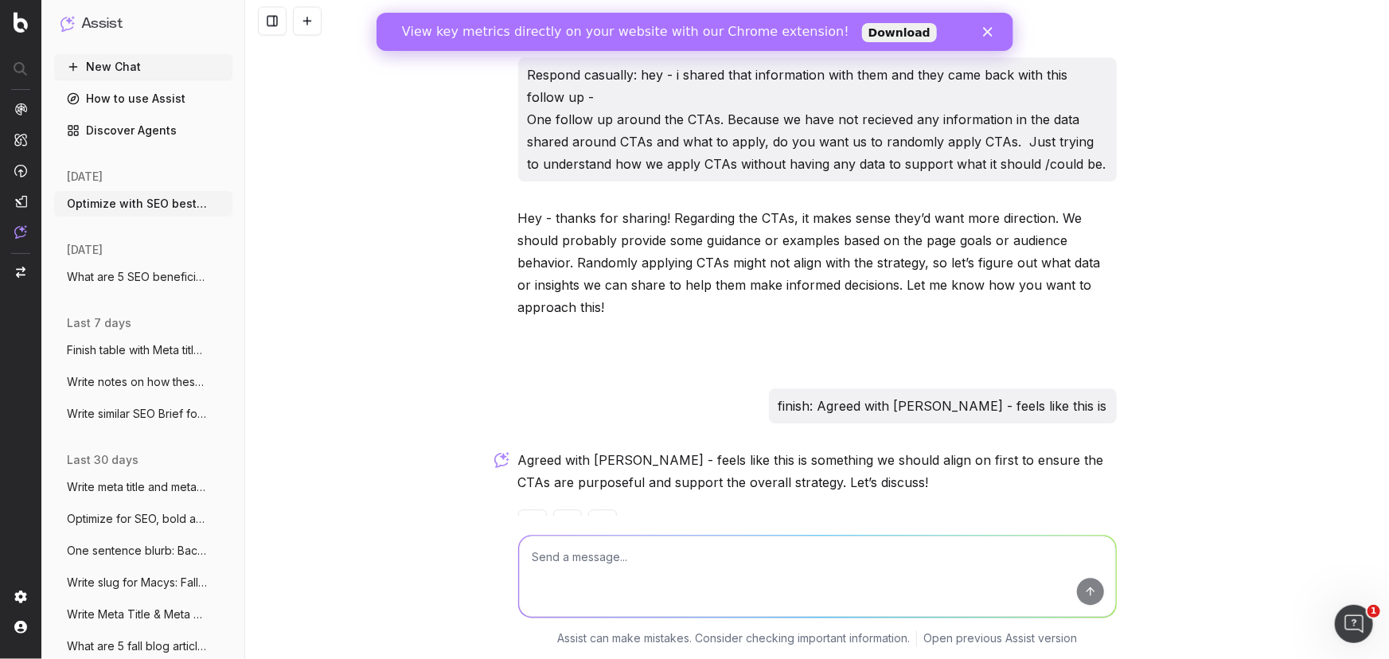
click at [924, 449] on p "Agreed with [PERSON_NAME] - feels like this is something we should align on fir…" at bounding box center [817, 471] width 599 height 45
click at [626, 487] on textarea at bounding box center [817, 576] width 597 height 81
paste textarea "Agreed with [PERSON_NAME] - feels like this shouldn't be as evolved as it has b…"
type textarea "Agreed with [PERSON_NAME] - feels like this shouldn't be as evolved as it has b…"
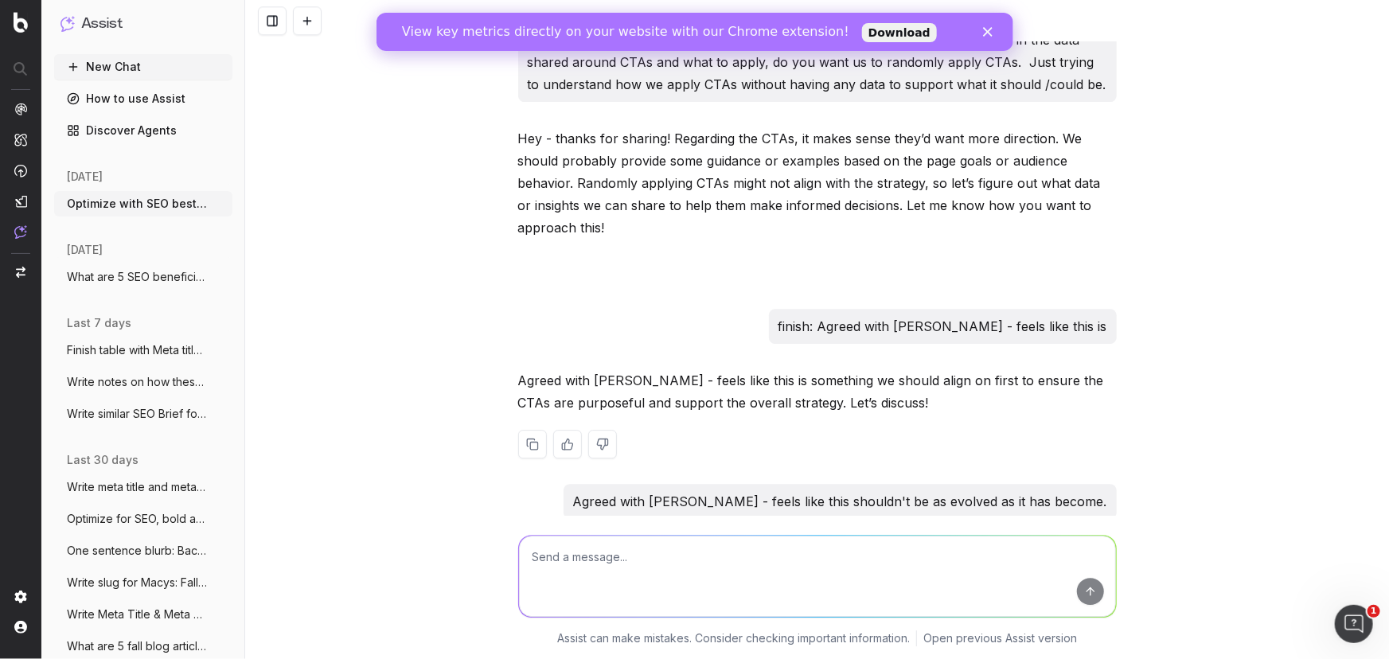
scroll to position [5246, 0]
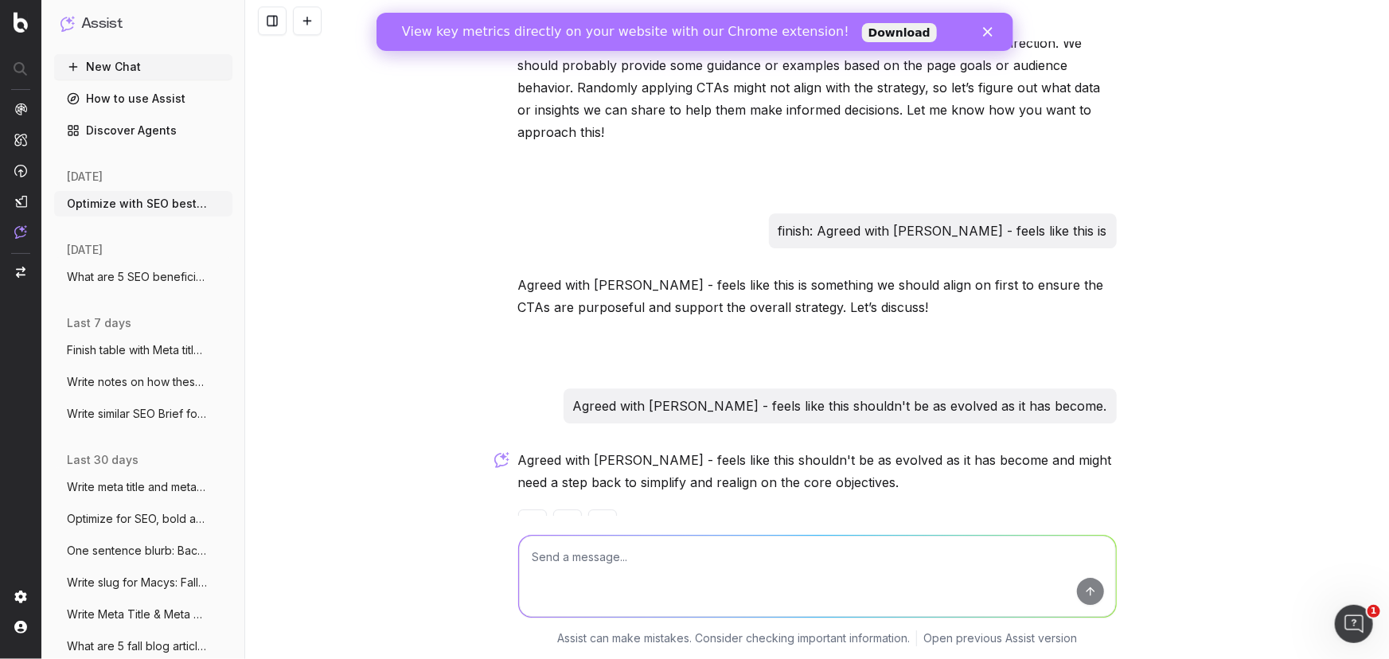
click at [588, 487] on textarea at bounding box center [817, 576] width 597 height 81
paste textarea "Agreed with [PERSON_NAME] - feels like this shouldn't be as evolved as it has b…"
type textarea "finish: Agreed with [PERSON_NAME] - feels like this shouldn't be as evolved as …"
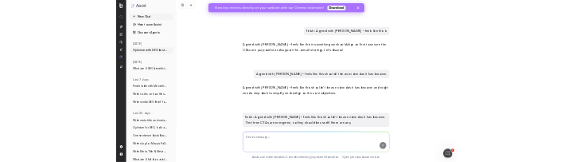
scroll to position [5465, 0]
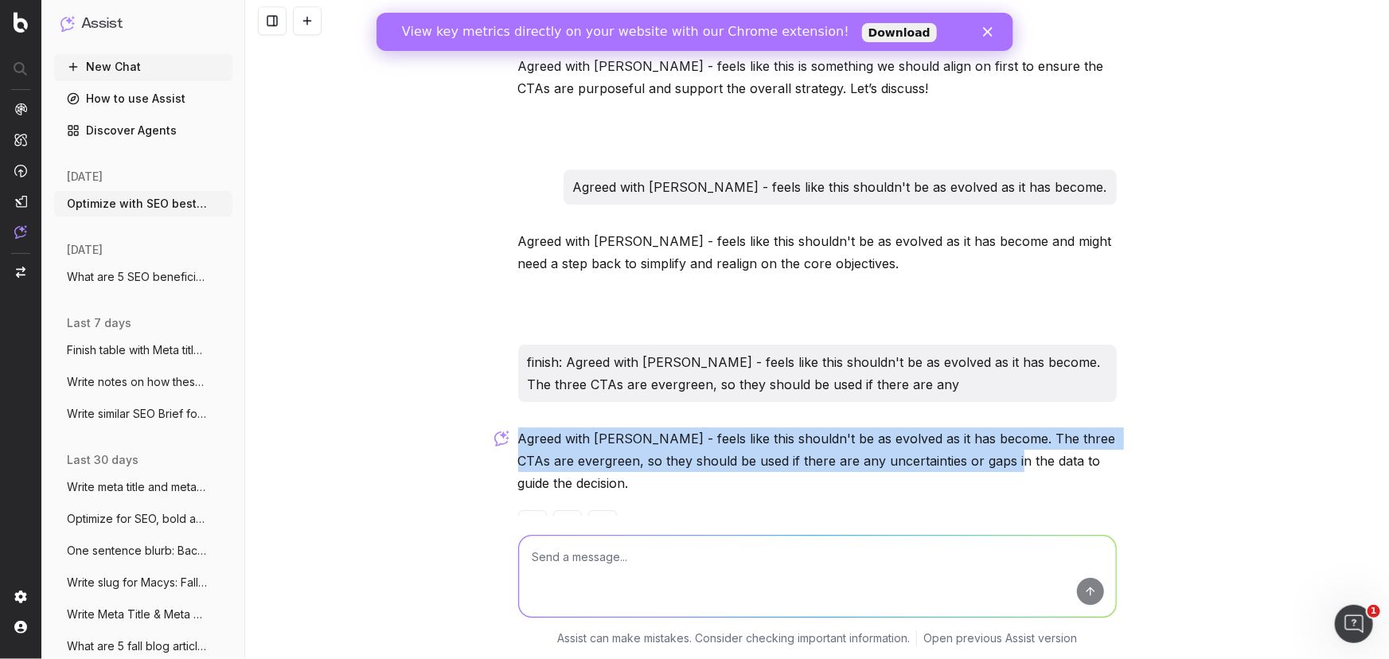
drag, startPoint x: 1012, startPoint y: 412, endPoint x: 510, endPoint y: 370, distance: 504.2
copy p "Agreed with [PERSON_NAME] - feels like this shouldn't be as evolved as it has b…"
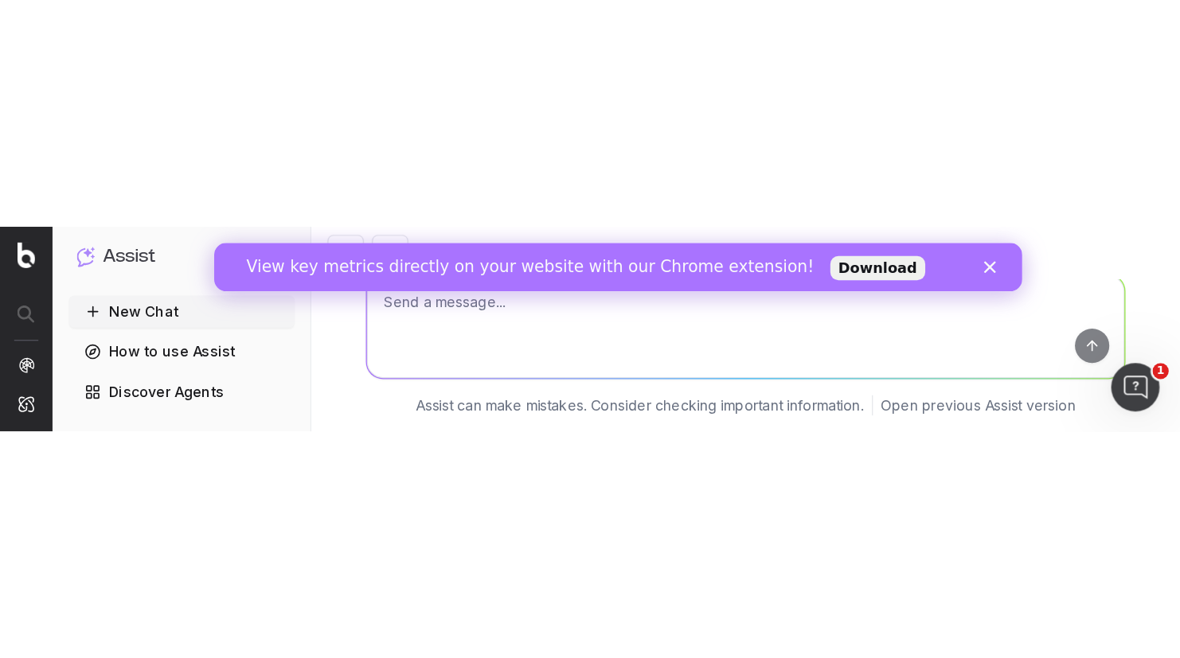
scroll to position [5152, 0]
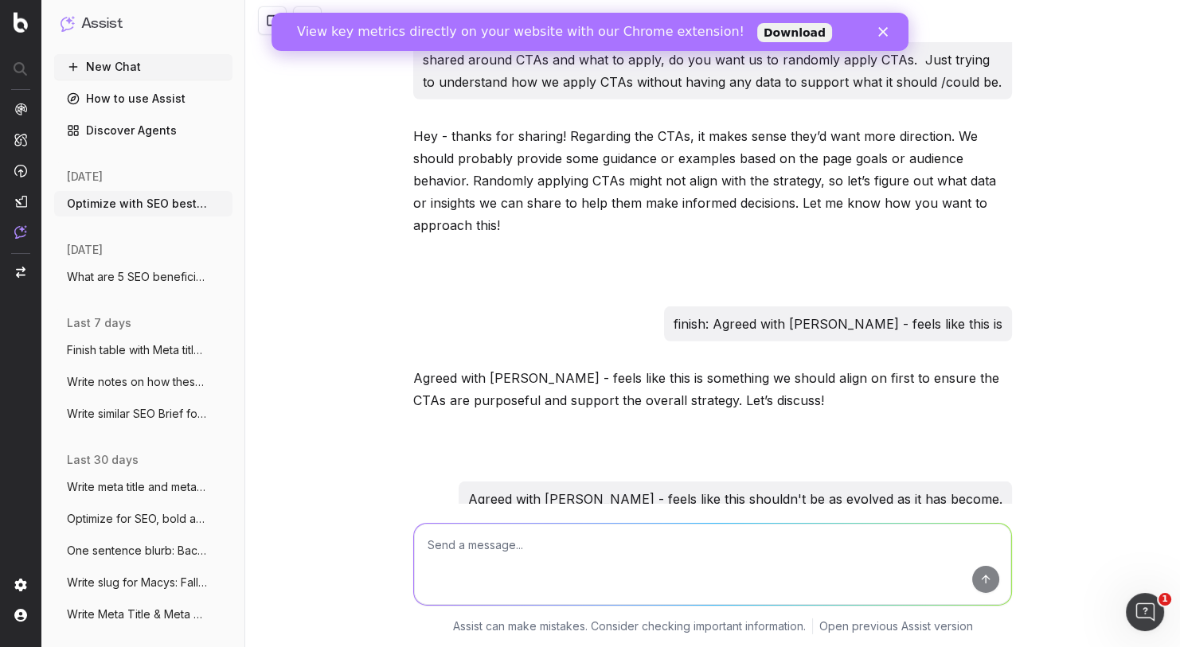
click at [885, 27] on icon "Close" at bounding box center [883, 32] width 10 height 10
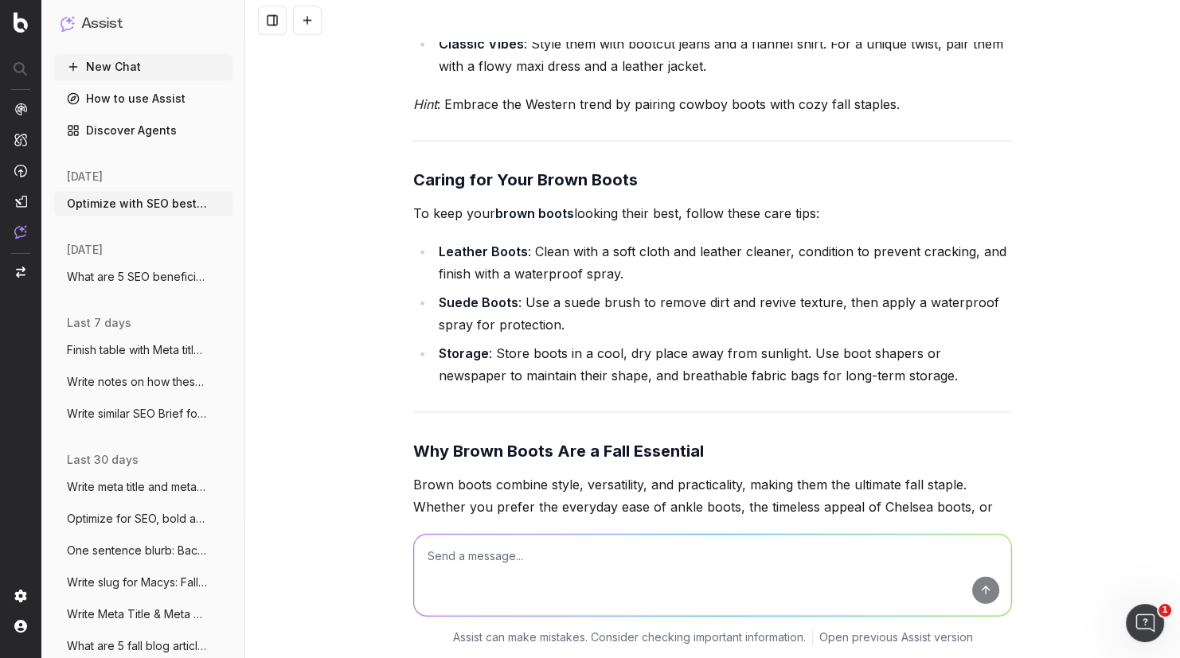
scroll to position [3705, 0]
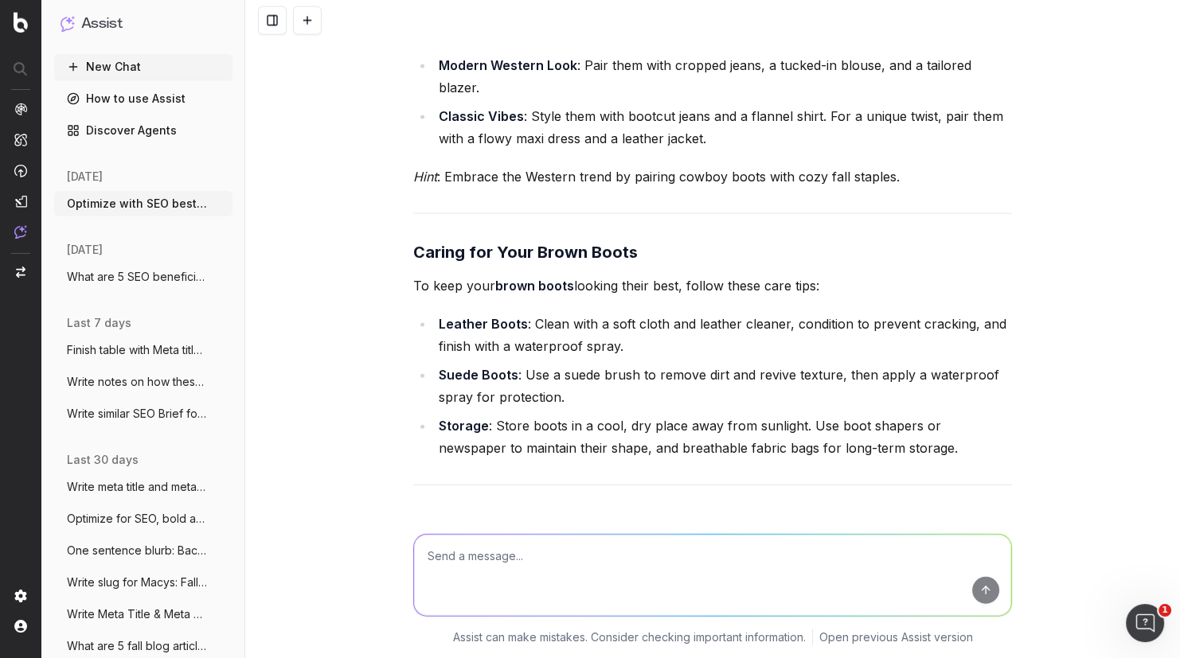
click at [479, 487] on textarea at bounding box center [712, 575] width 597 height 81
paste textarea "Tips for cleaning and maintaining leather boots To keep leather boots looking t…"
type textarea "Revise: Tips for cleaning and maintaining leather boots To keep leather boots l…"
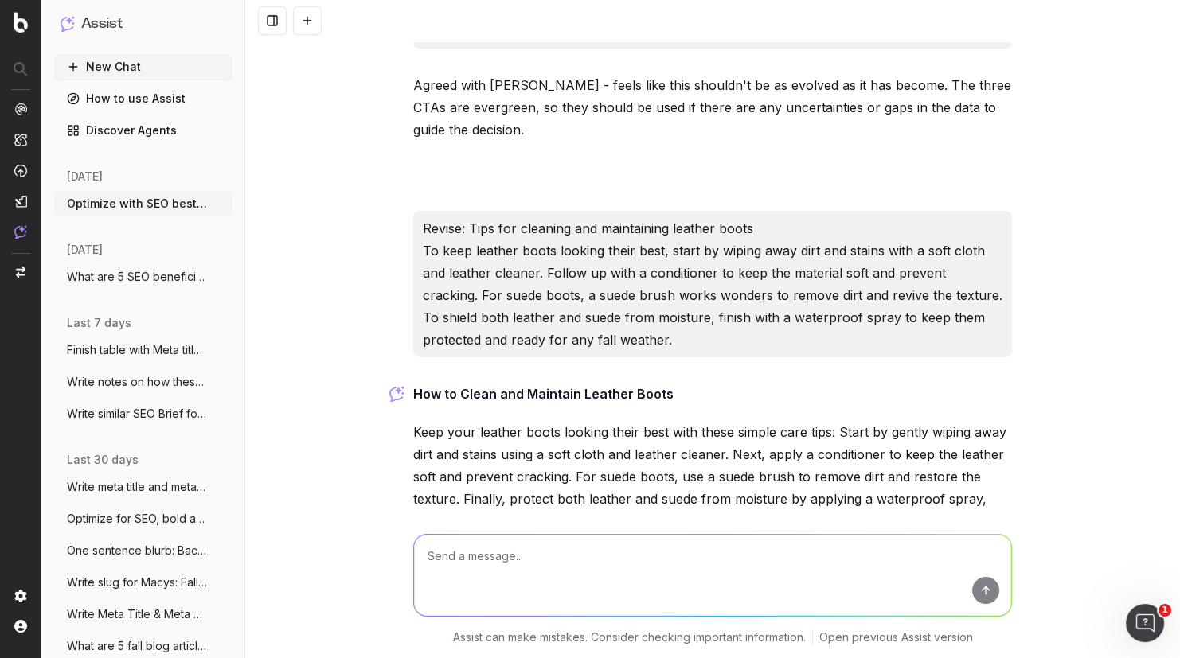
scroll to position [5857, 0]
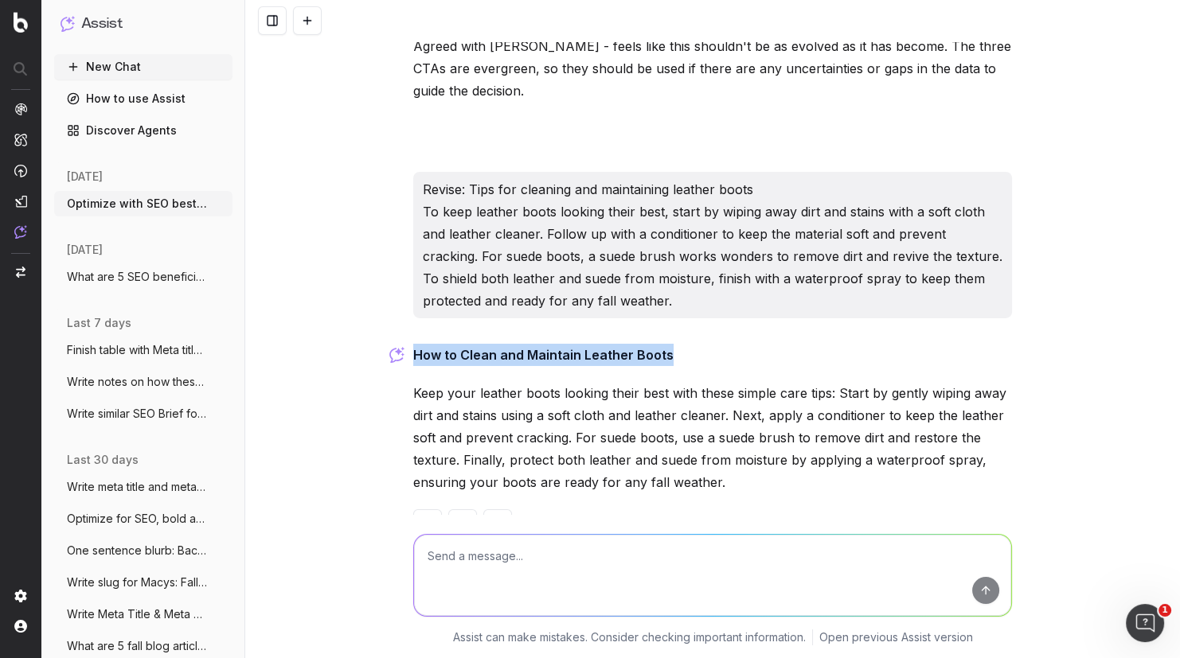
drag, startPoint x: 672, startPoint y: 301, endPoint x: 409, endPoint y: 315, distance: 263.1
click at [413, 344] on p "How to Clean and Maintain Leather Boots" at bounding box center [712, 355] width 599 height 22
copy strong "How to Clean and Maintain Leather Boots"
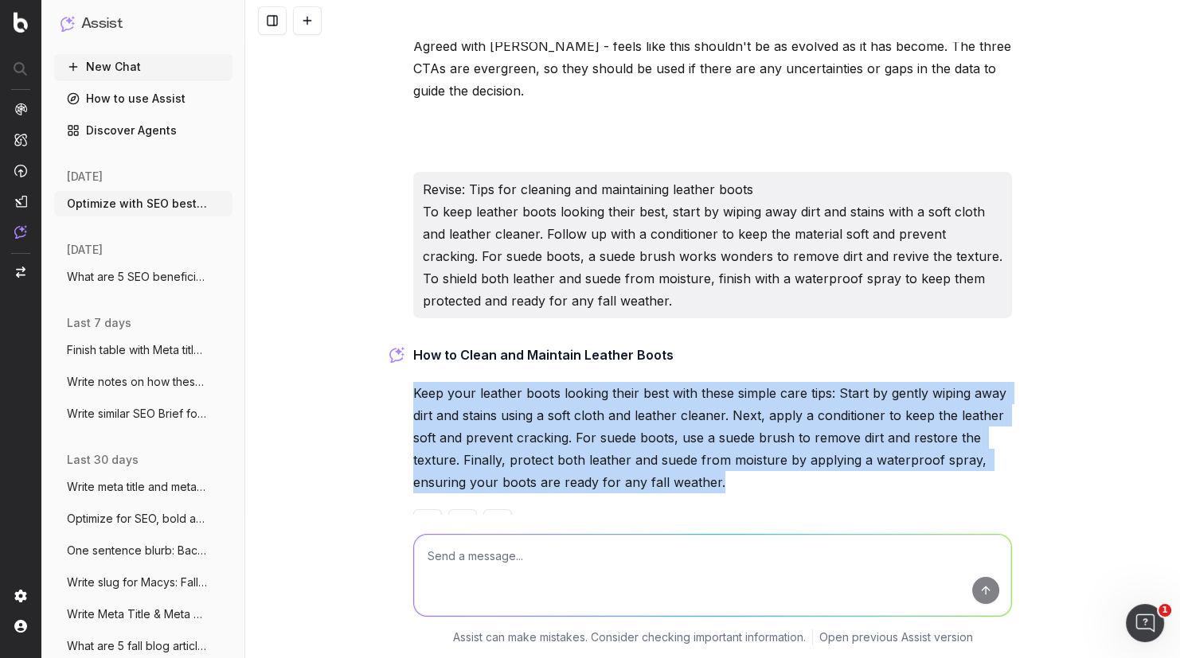
drag, startPoint x: 729, startPoint y: 436, endPoint x: 394, endPoint y: 342, distance: 347.9
click at [394, 342] on div "Optimize with SEO best practices: Fall is finally here, and with it comes the c…" at bounding box center [712, 329] width 935 height 658
click at [449, 487] on textarea at bounding box center [712, 575] width 597 height 81
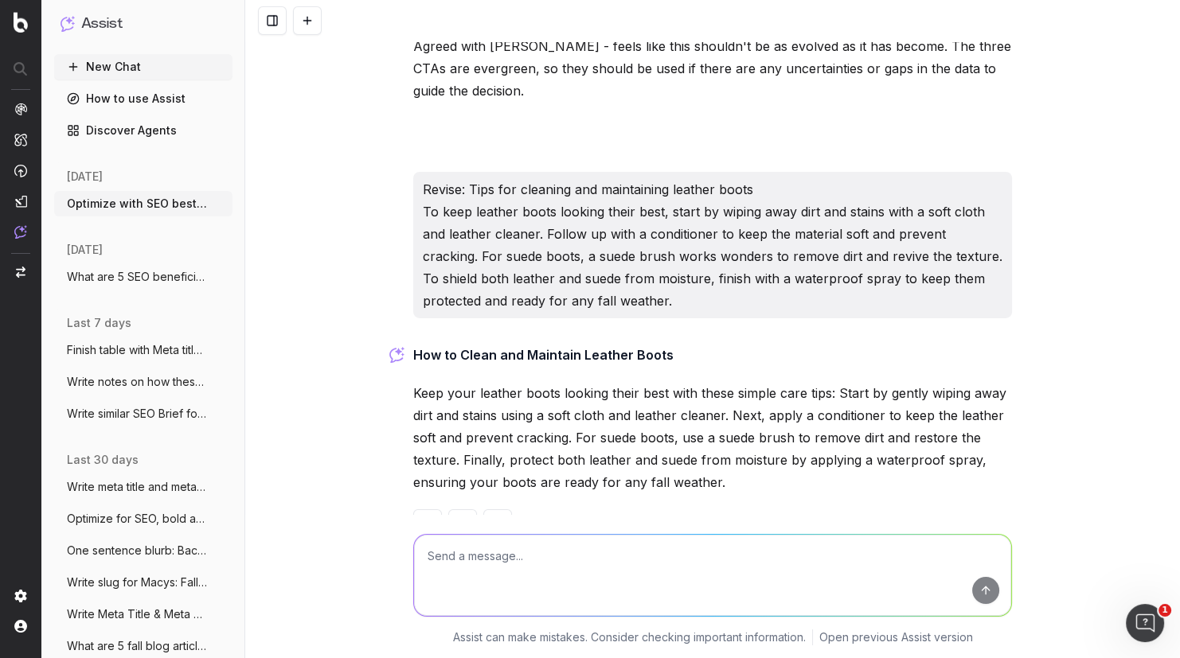
click at [449, 487] on textarea at bounding box center [712, 575] width 597 height 81
paste textarea "Ankle boots: you’re go-to boot"
type textarea "Revise: Ankle boots: you’re go-to boot"
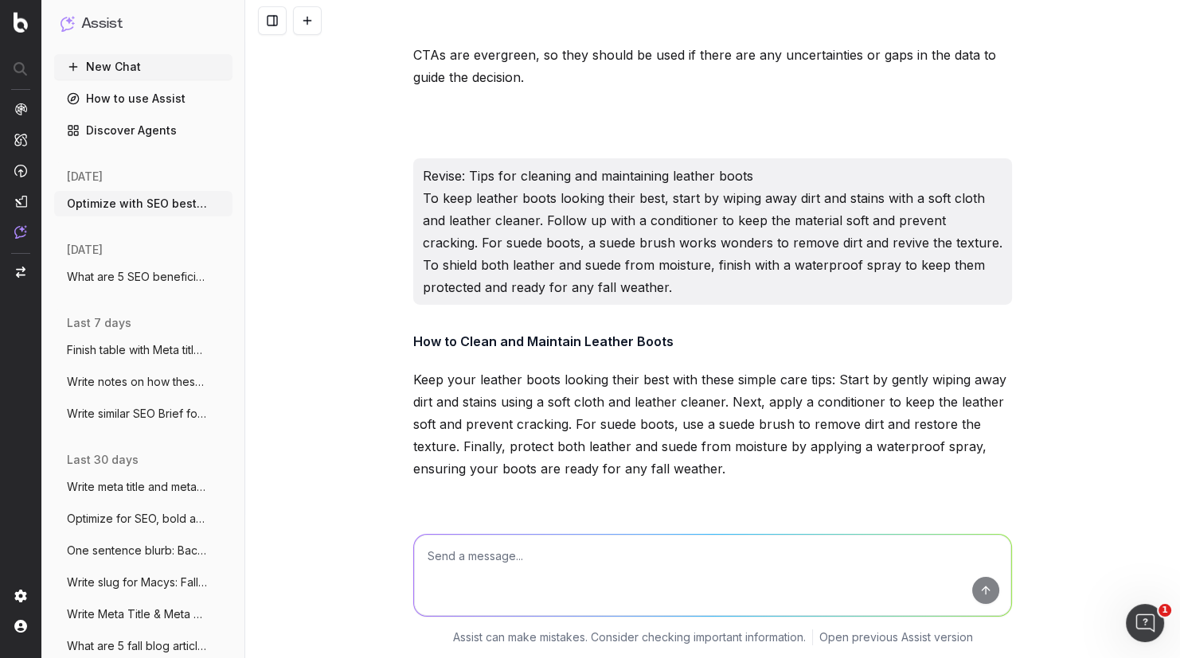
scroll to position [6010, 0]
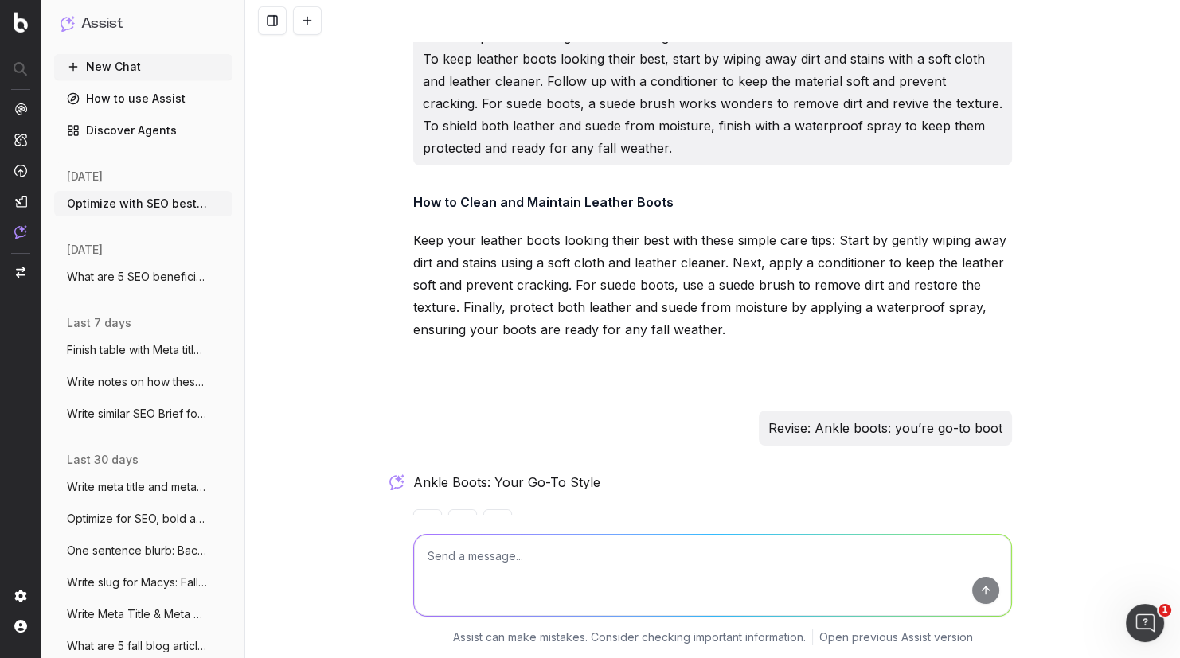
click at [467, 487] on textarea at bounding box center [712, 575] width 597 height 81
paste textarea "Storing boots to keep them in top condition"
type textarea "Revise: Storing boots to keep them in top condition"
paste textarea "Storing boots to keep them in top condition"
type textarea "shorten: Storing boots to keep them in top condition"
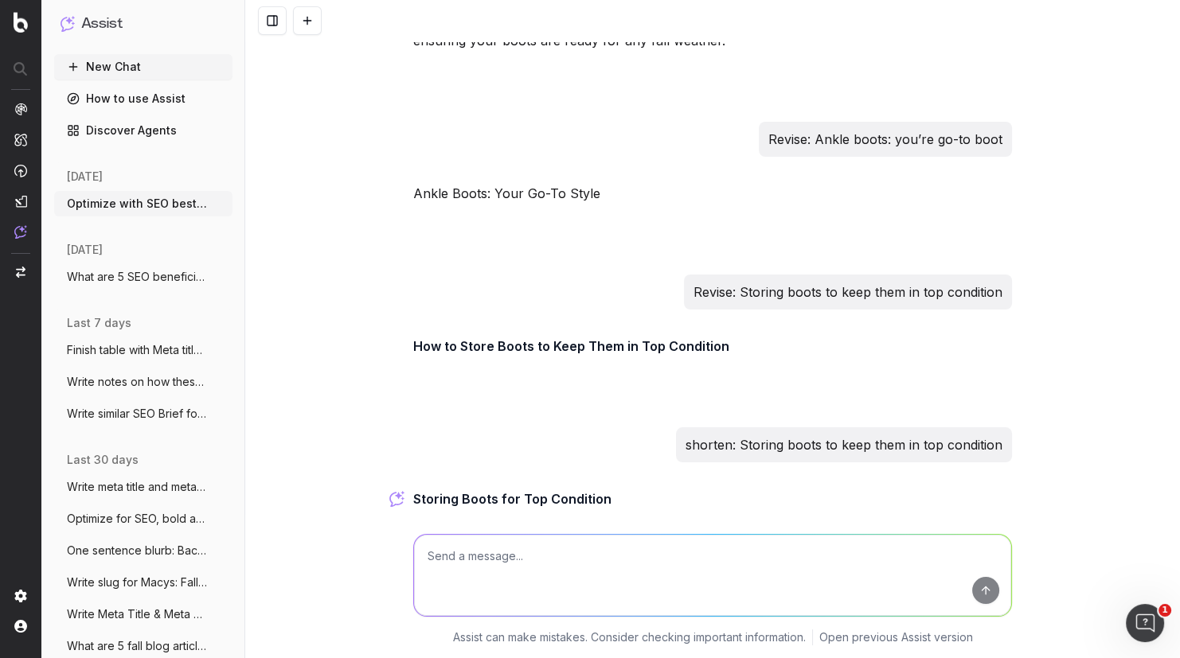
scroll to position [6315, 0]
